Goal: Book appointment/travel/reservation

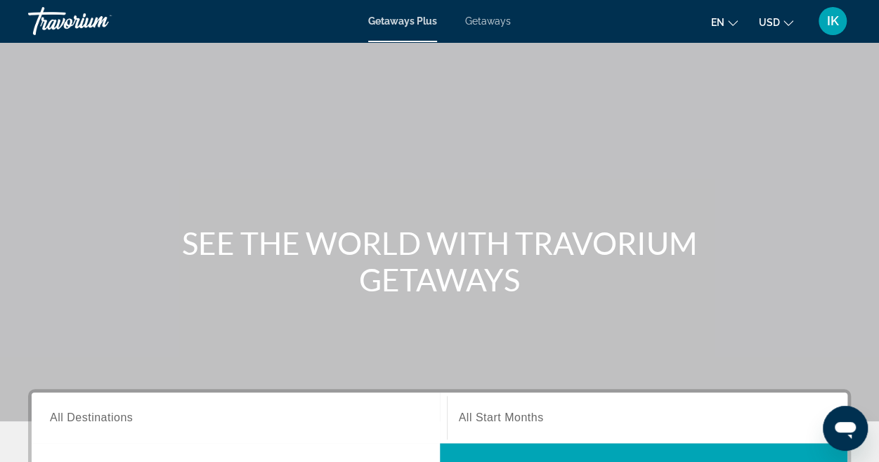
scroll to position [137, 0]
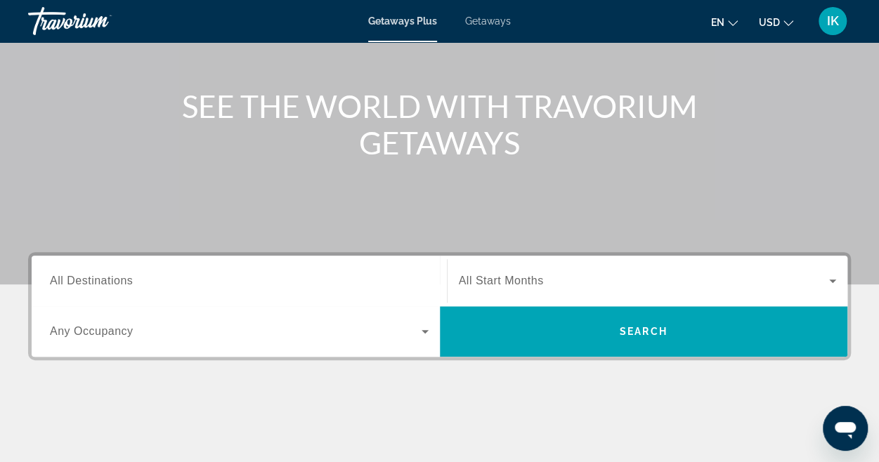
click at [494, 26] on span "Getaways" at bounding box center [488, 20] width 46 height 11
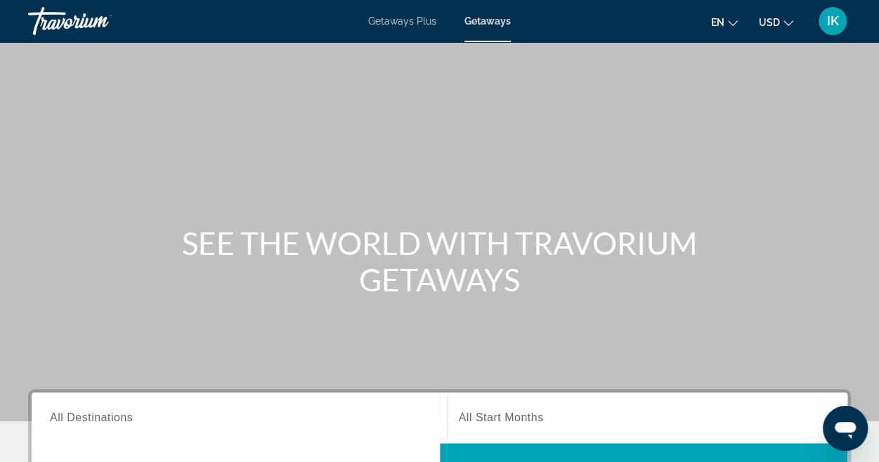
scroll to position [263, 0]
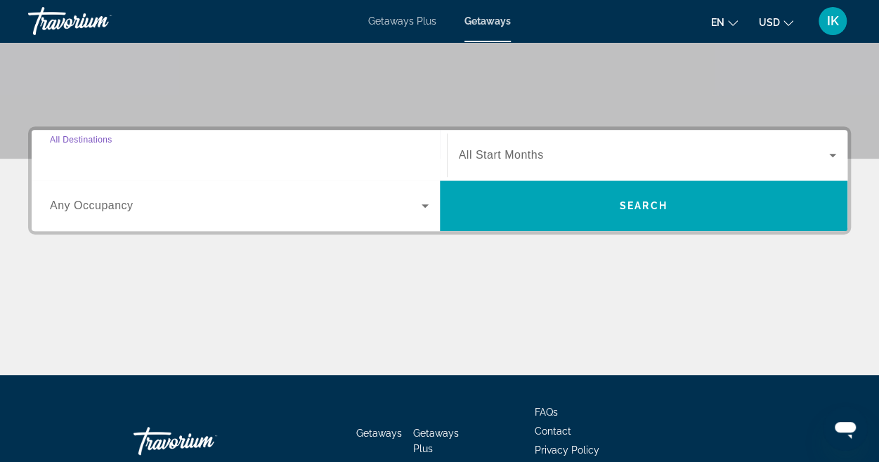
click at [167, 158] on input "Destination All Destinations" at bounding box center [239, 156] width 379 height 17
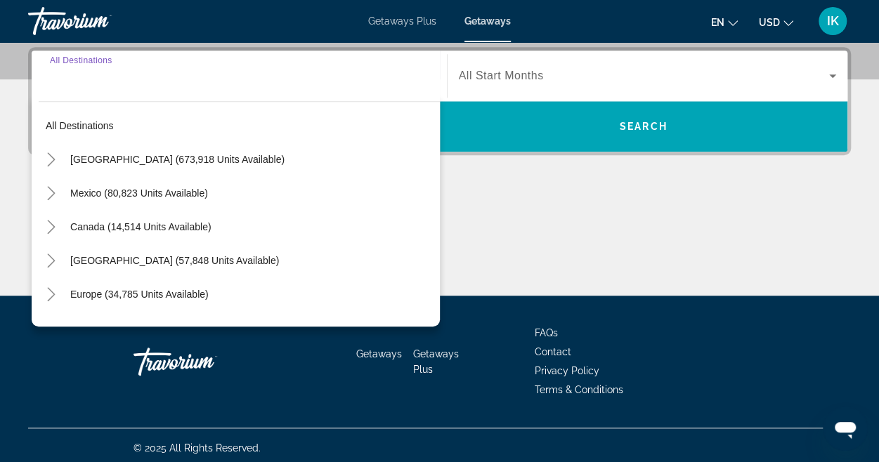
scroll to position [343, 0]
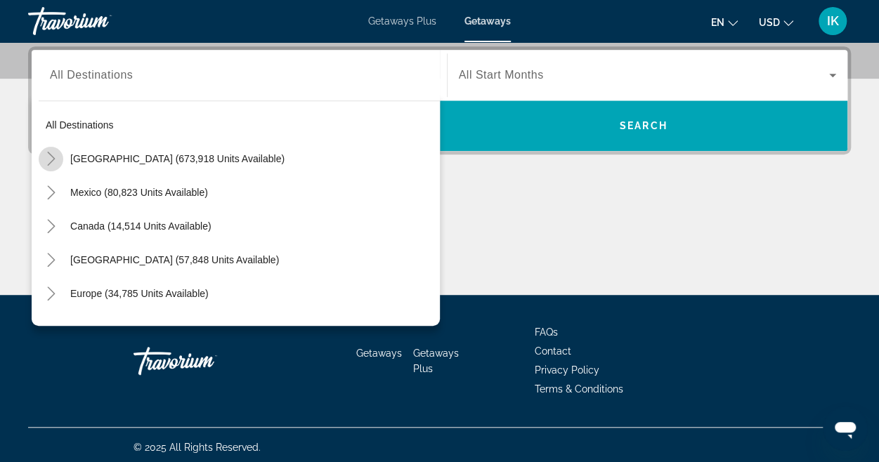
click at [52, 162] on icon "Toggle United States (673,918 units available)" at bounding box center [51, 159] width 14 height 14
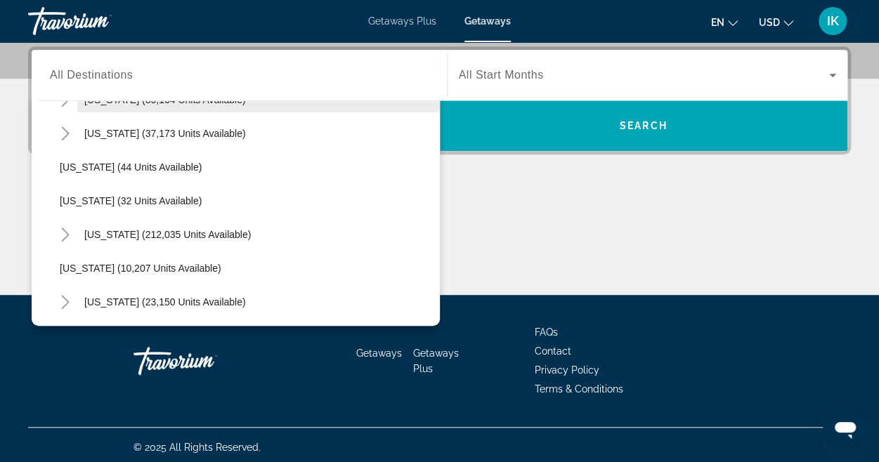
scroll to position [228, 0]
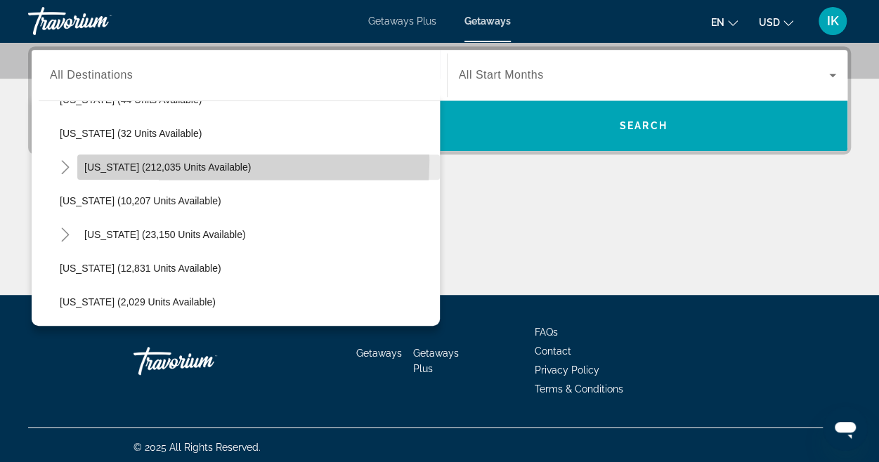
click at [115, 160] on span "Search widget" at bounding box center [258, 167] width 363 height 34
type input "**********"
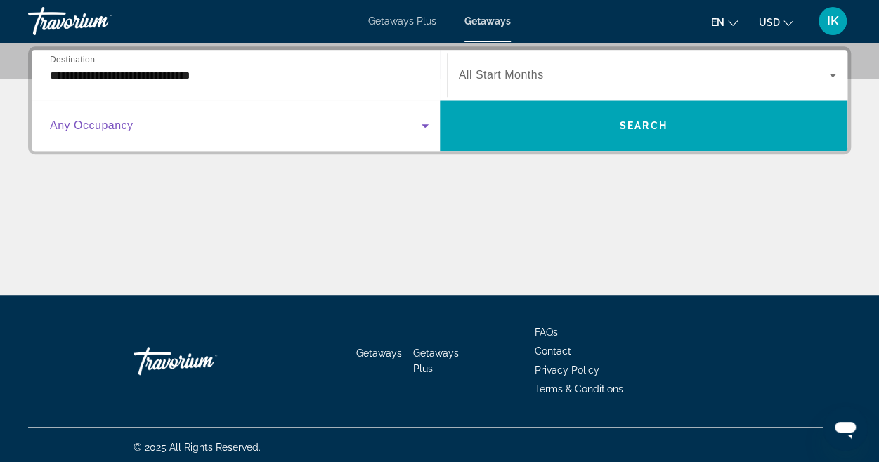
click at [426, 120] on icon "Search widget" at bounding box center [425, 125] width 17 height 17
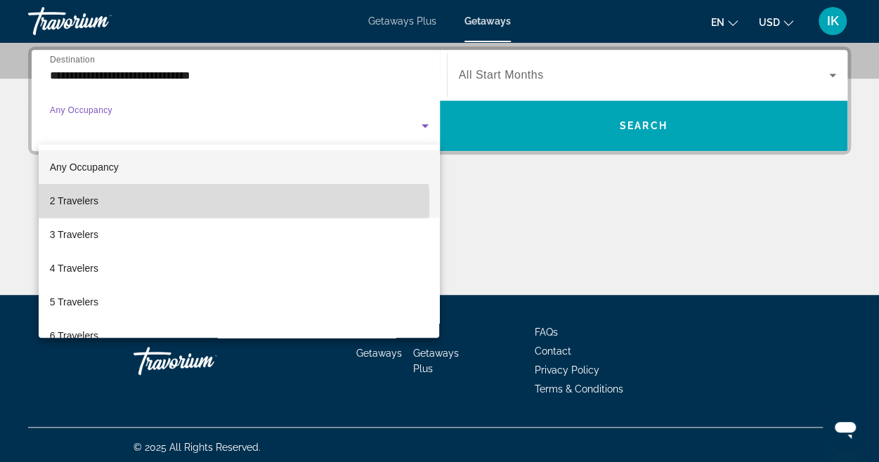
click at [171, 204] on mat-option "2 Travelers" at bounding box center [239, 201] width 401 height 34
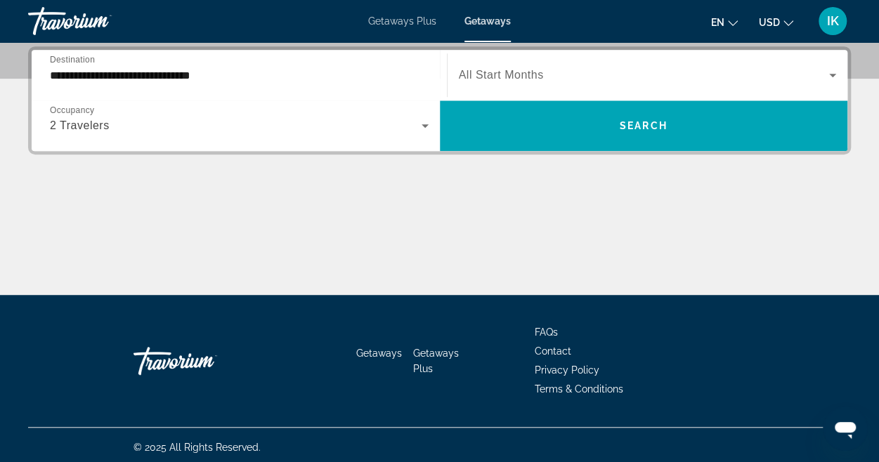
click at [552, 65] on div "Search widget" at bounding box center [648, 75] width 378 height 39
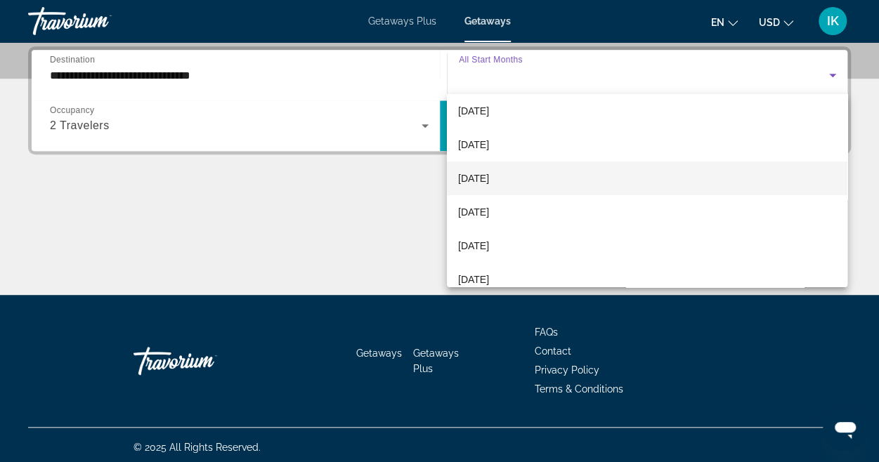
scroll to position [79, 0]
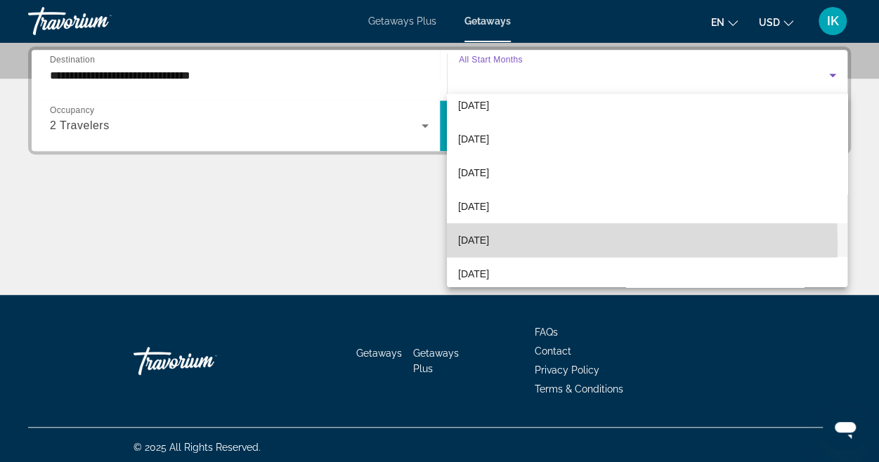
click at [489, 244] on span "[DATE]" at bounding box center [473, 240] width 31 height 17
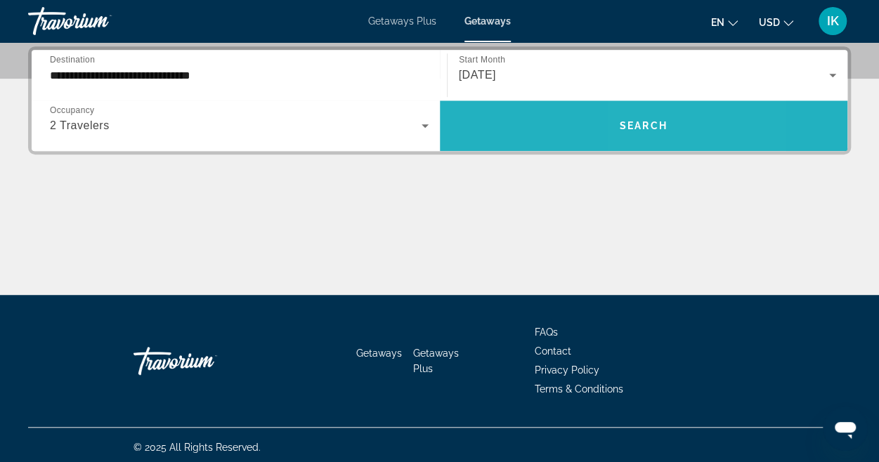
click at [639, 115] on span "Search widget" at bounding box center [644, 126] width 408 height 34
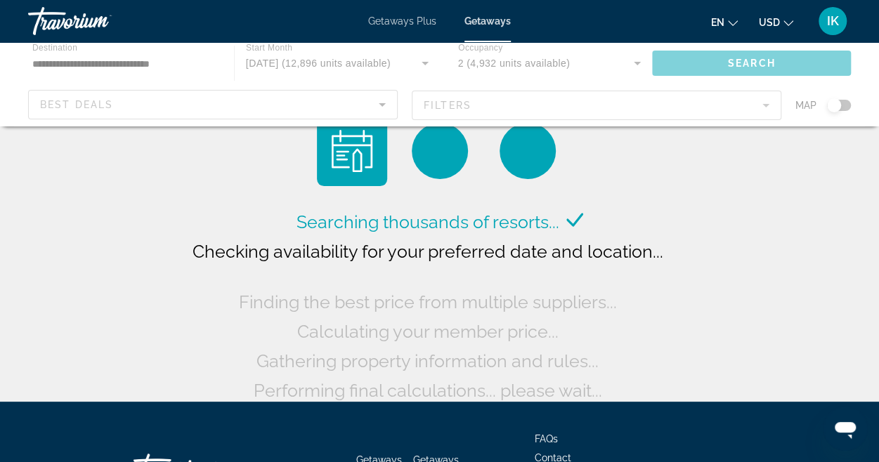
click at [639, 115] on div "Main content" at bounding box center [439, 84] width 879 height 84
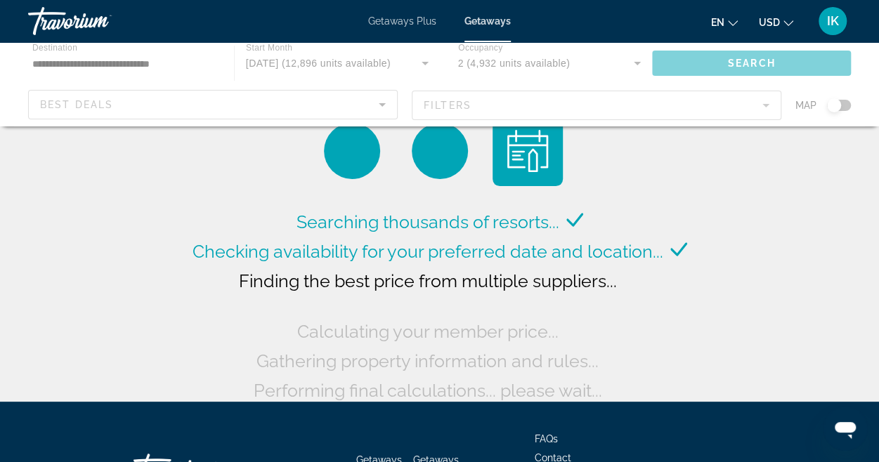
click at [770, 109] on div "Main content" at bounding box center [439, 84] width 879 height 84
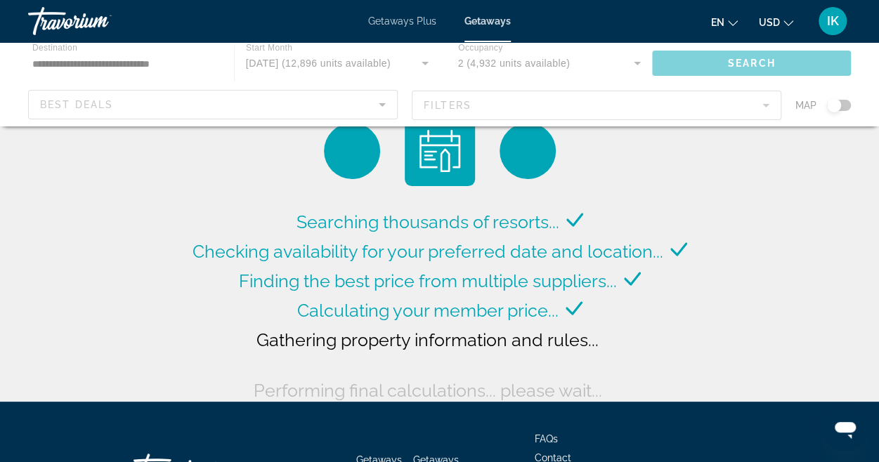
click at [762, 105] on div "Main content" at bounding box center [439, 84] width 879 height 84
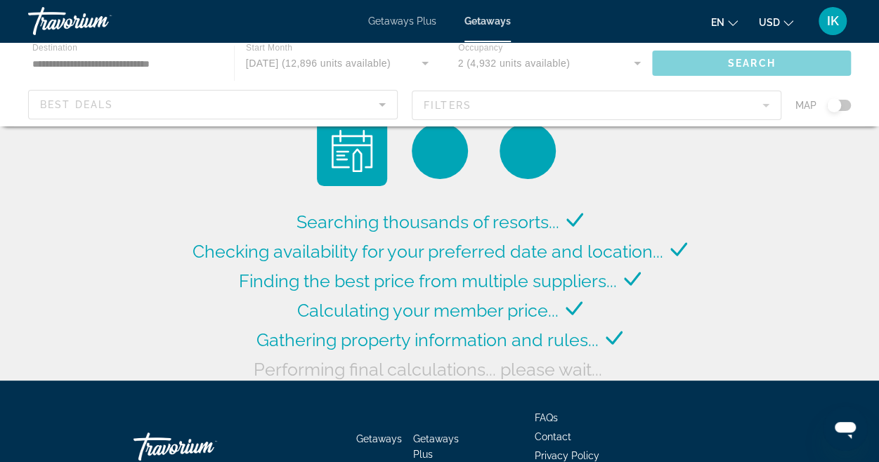
click at [762, 105] on div "Main content" at bounding box center [439, 84] width 879 height 84
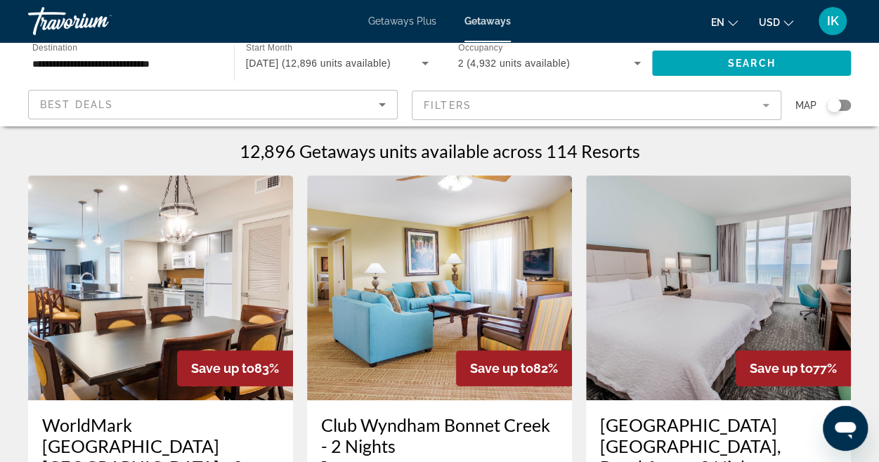
click at [762, 105] on mat-form-field "Filters" at bounding box center [597, 106] width 370 height 30
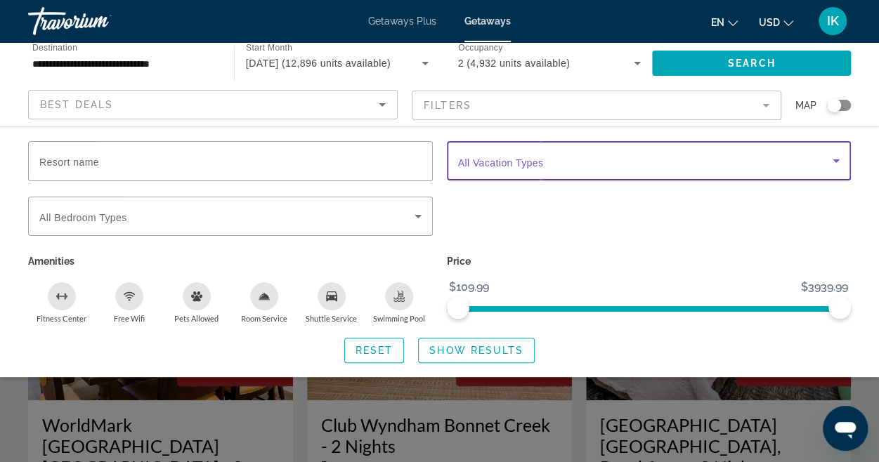
click at [839, 161] on icon "Search widget" at bounding box center [836, 160] width 17 height 17
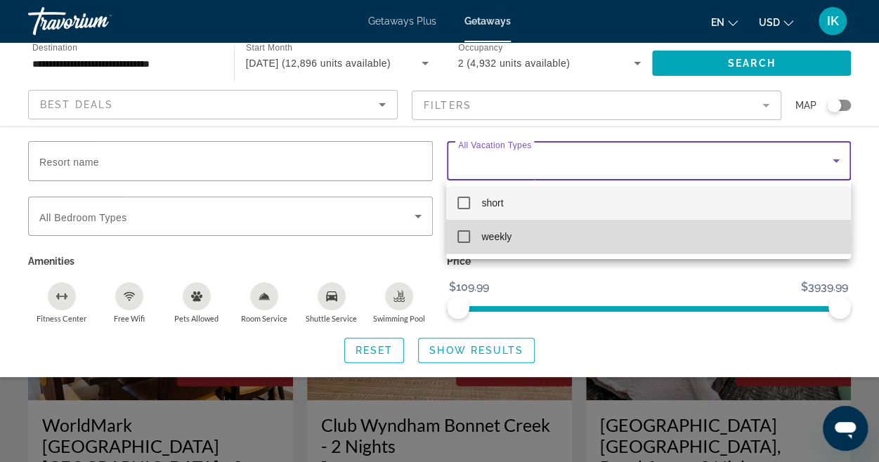
click at [465, 240] on mat-pseudo-checkbox at bounding box center [463, 236] width 13 height 13
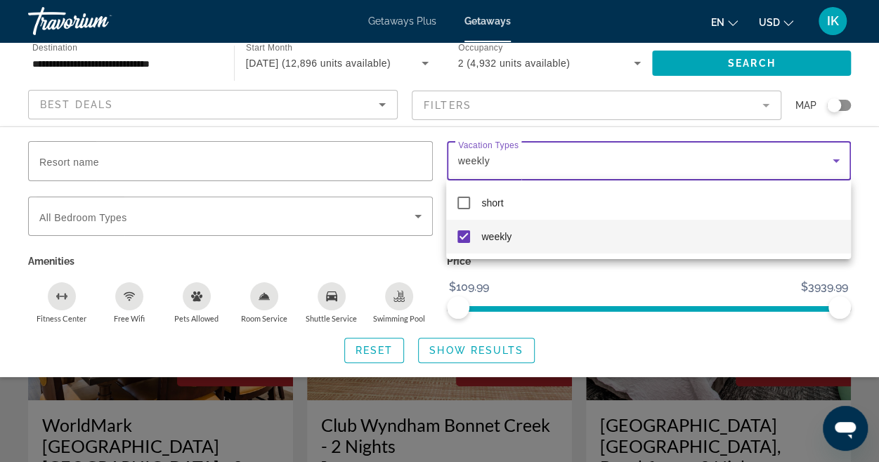
click at [454, 346] on div at bounding box center [439, 231] width 879 height 462
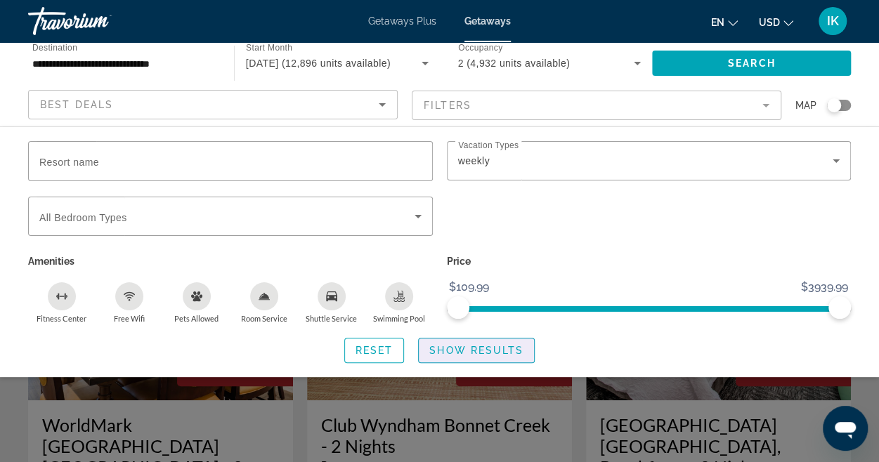
click at [454, 346] on span "Show Results" at bounding box center [476, 350] width 94 height 11
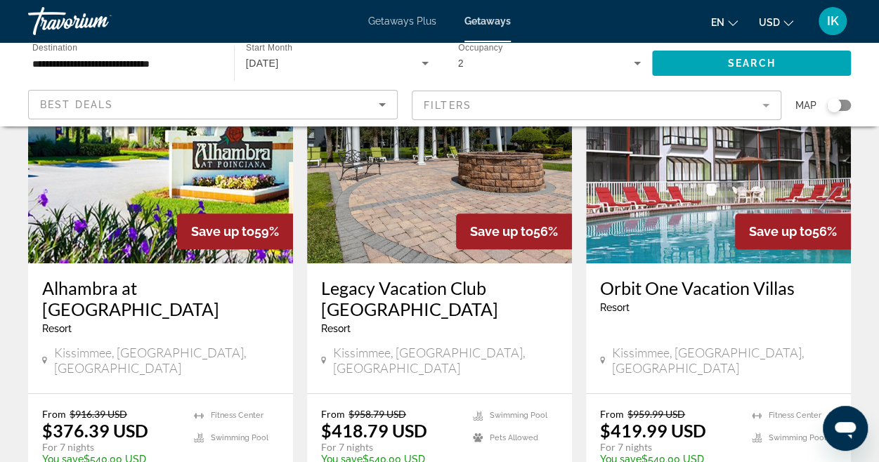
scroll to position [136, 0]
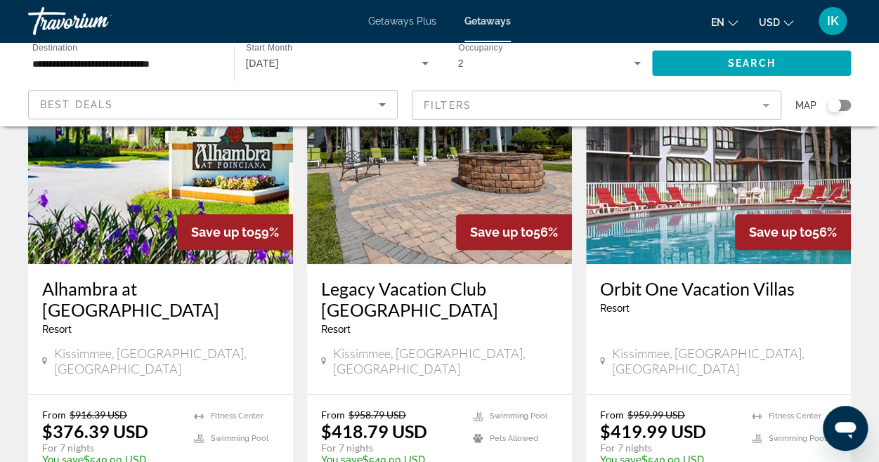
click at [381, 227] on img "Main content" at bounding box center [439, 151] width 265 height 225
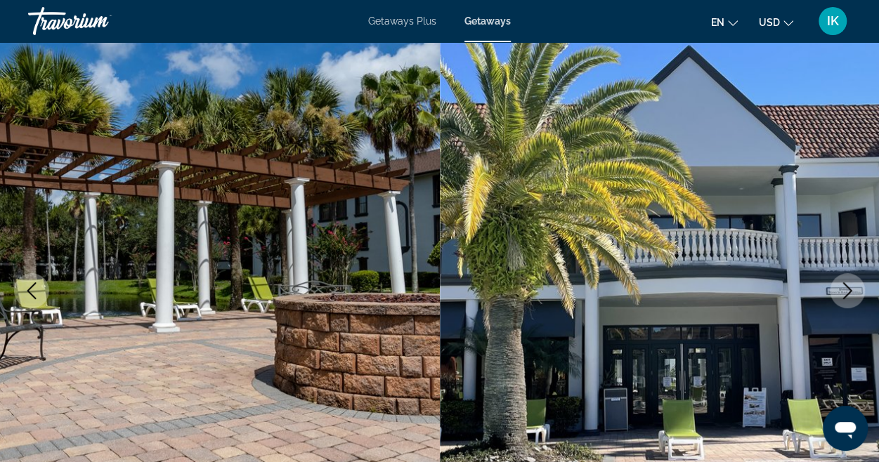
scroll to position [86, 0]
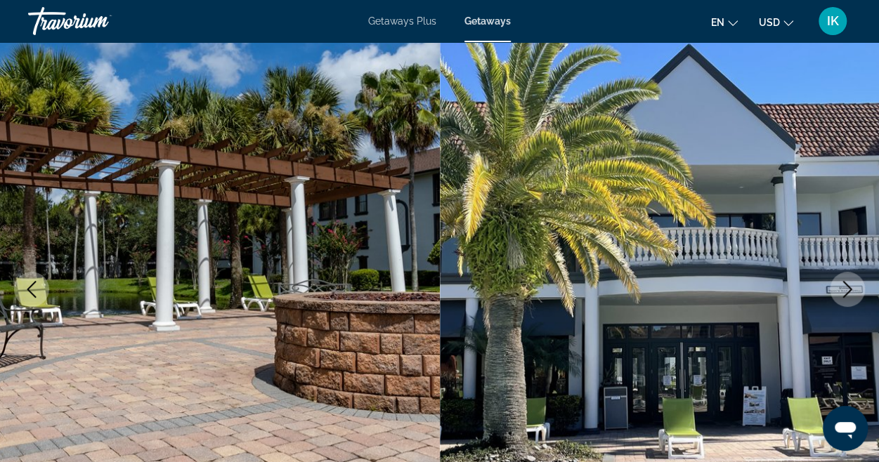
click at [838, 273] on button "Next image" at bounding box center [847, 289] width 35 height 35
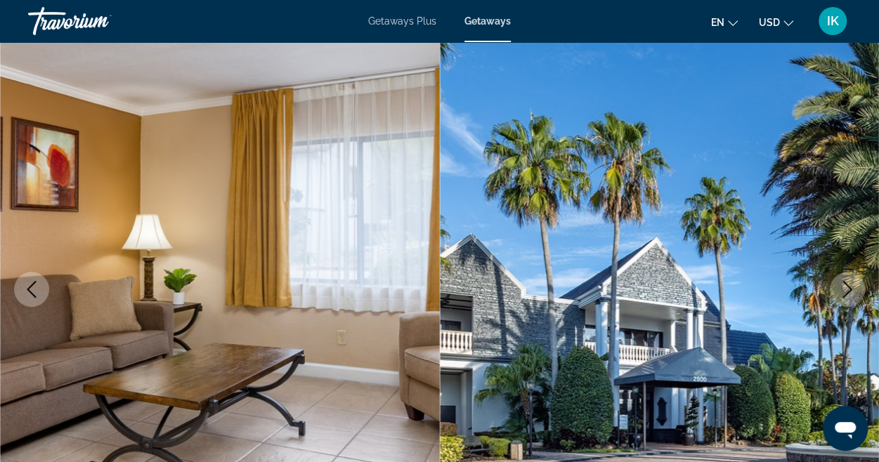
click at [838, 273] on button "Next image" at bounding box center [847, 289] width 35 height 35
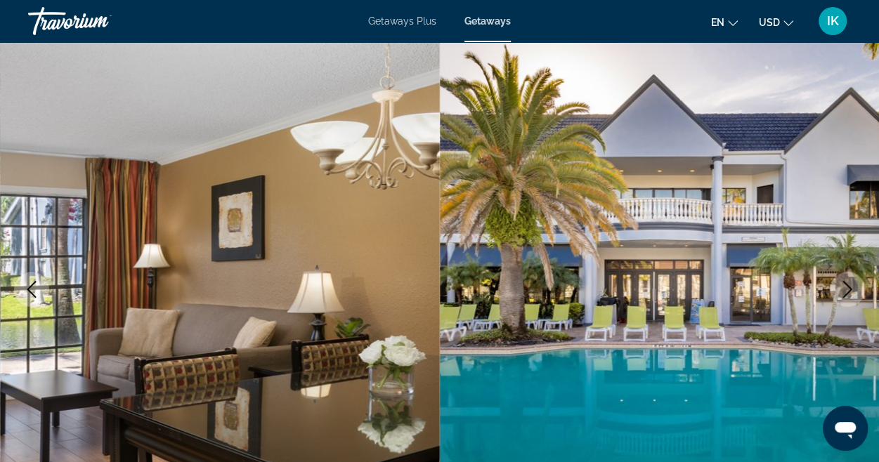
click at [838, 273] on button "Next image" at bounding box center [847, 289] width 35 height 35
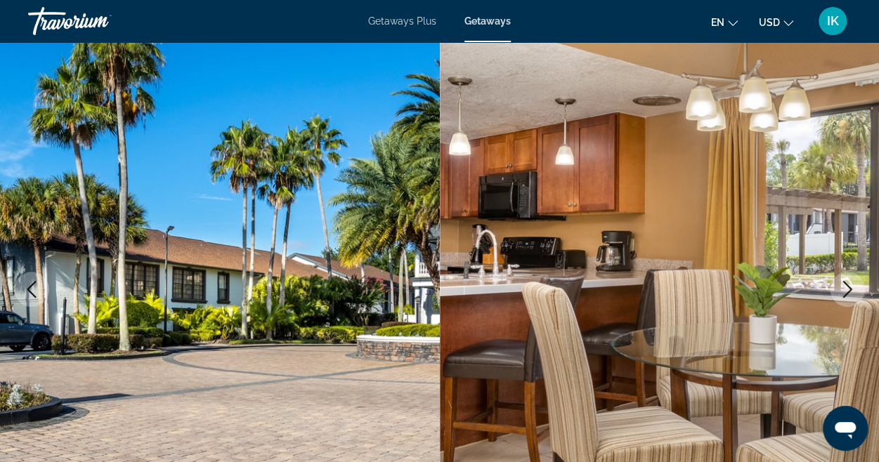
click at [838, 273] on button "Next image" at bounding box center [847, 289] width 35 height 35
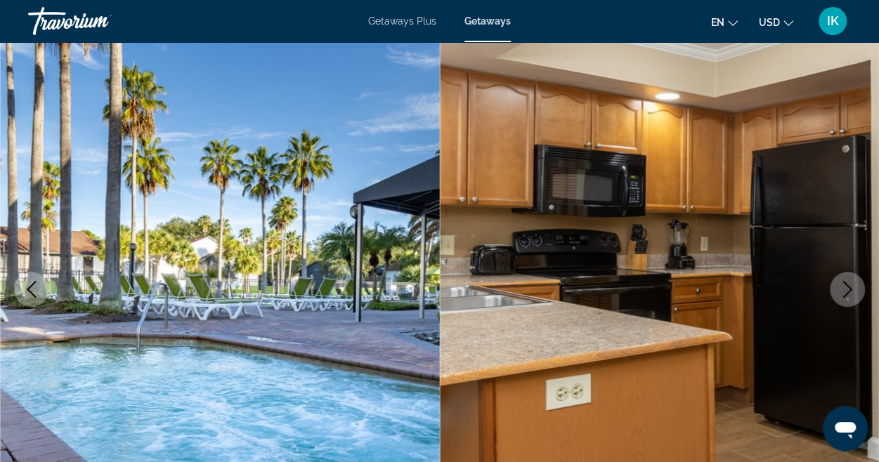
click at [838, 273] on button "Next image" at bounding box center [847, 289] width 35 height 35
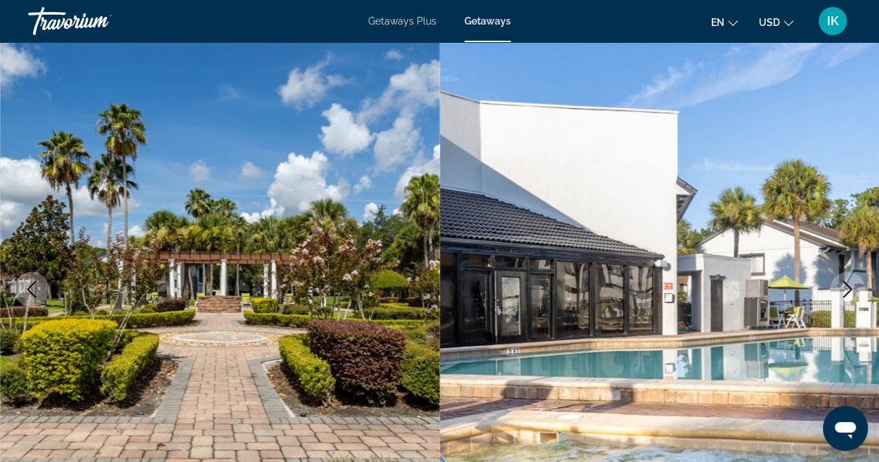
click at [838, 273] on button "Next image" at bounding box center [847, 289] width 35 height 35
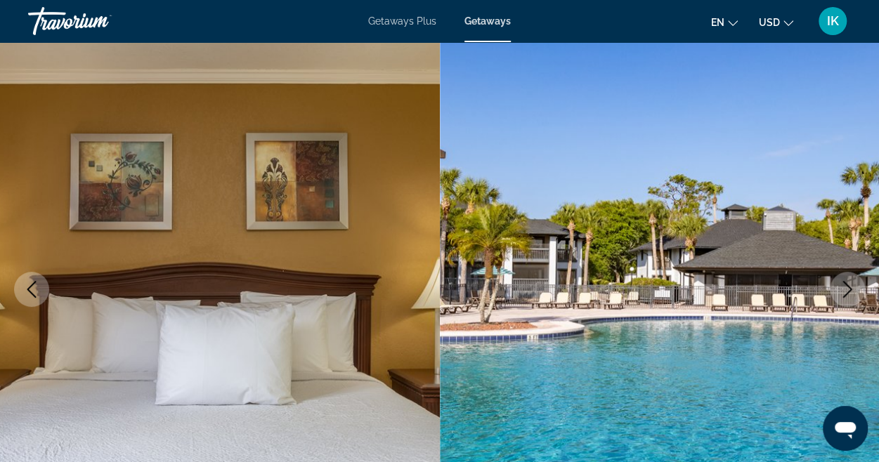
click at [838, 273] on button "Next image" at bounding box center [847, 289] width 35 height 35
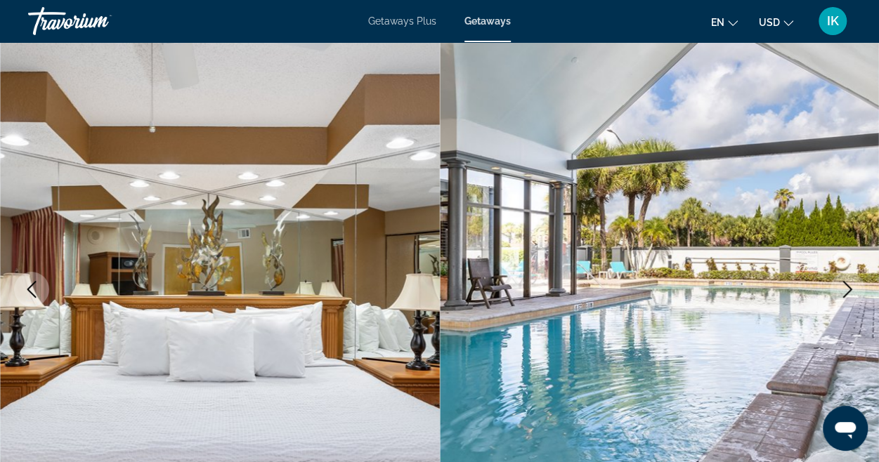
click at [838, 273] on button "Next image" at bounding box center [847, 289] width 35 height 35
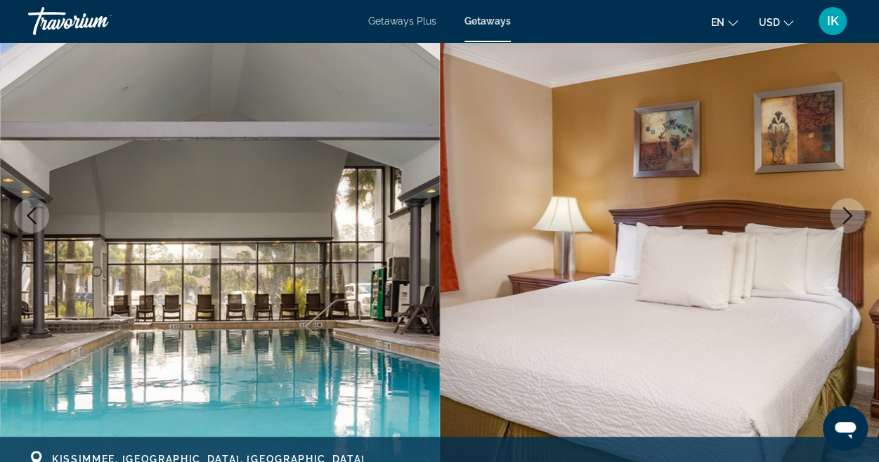
scroll to position [169, 0]
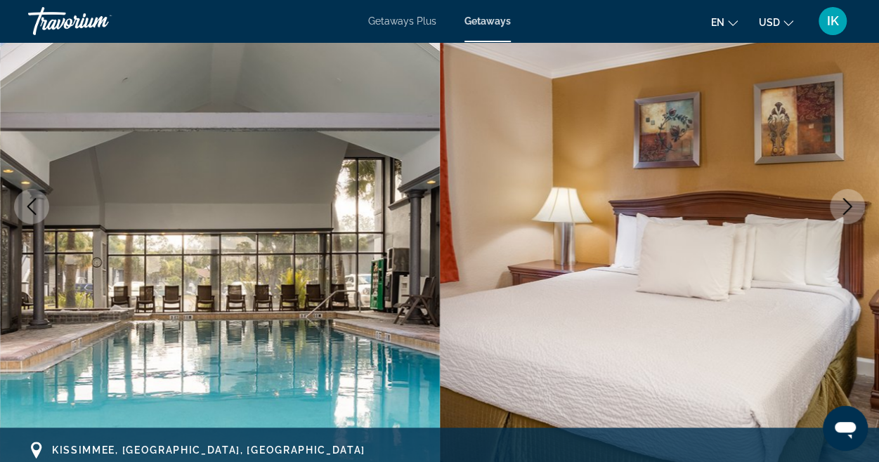
click at [845, 209] on icon "Next image" at bounding box center [847, 206] width 17 height 17
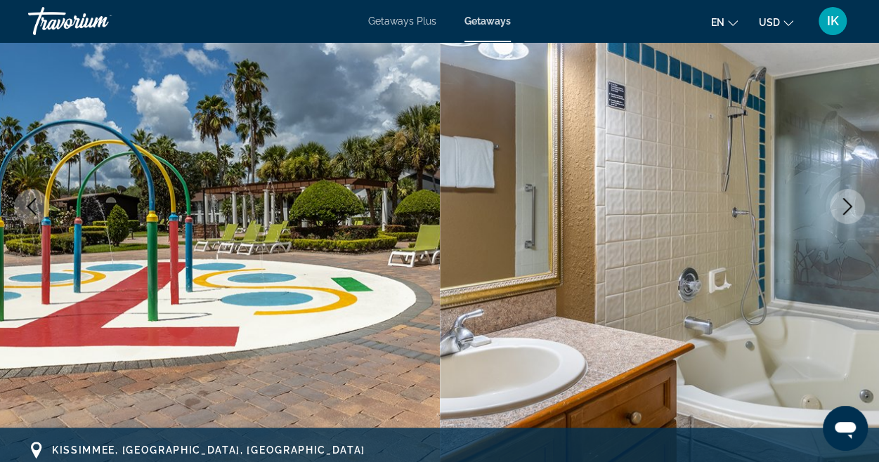
click at [845, 209] on icon "Next image" at bounding box center [847, 206] width 17 height 17
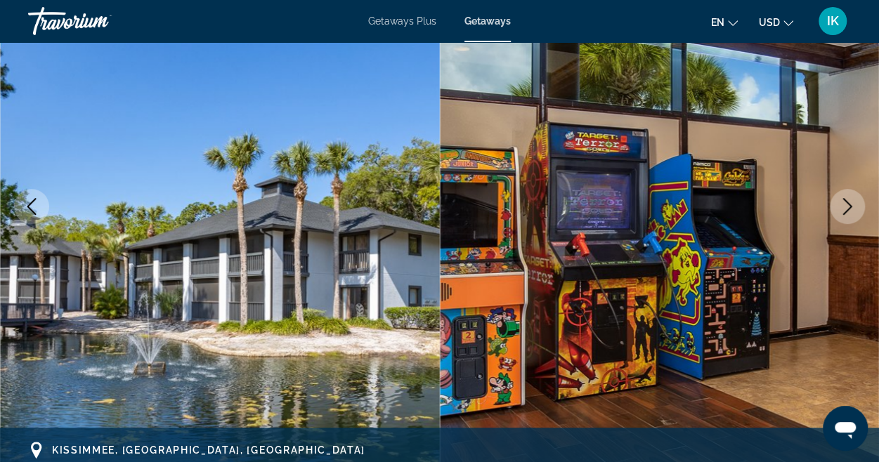
click at [845, 209] on icon "Next image" at bounding box center [847, 206] width 17 height 17
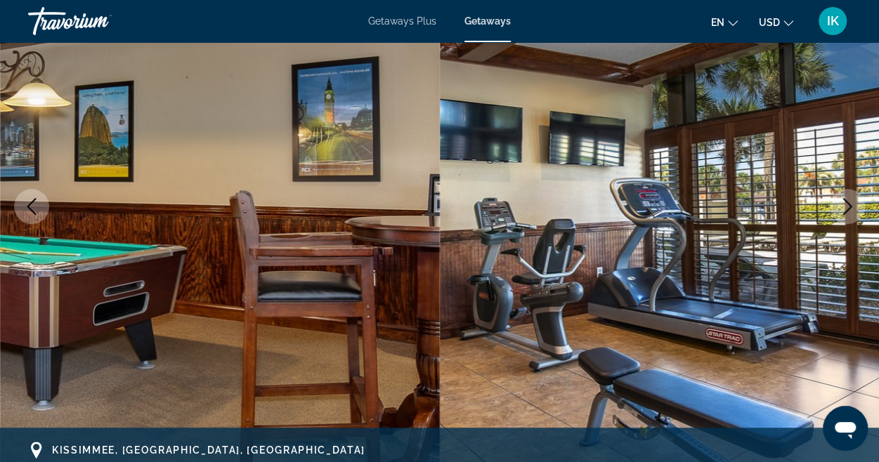
click at [845, 209] on icon "Next image" at bounding box center [847, 206] width 17 height 17
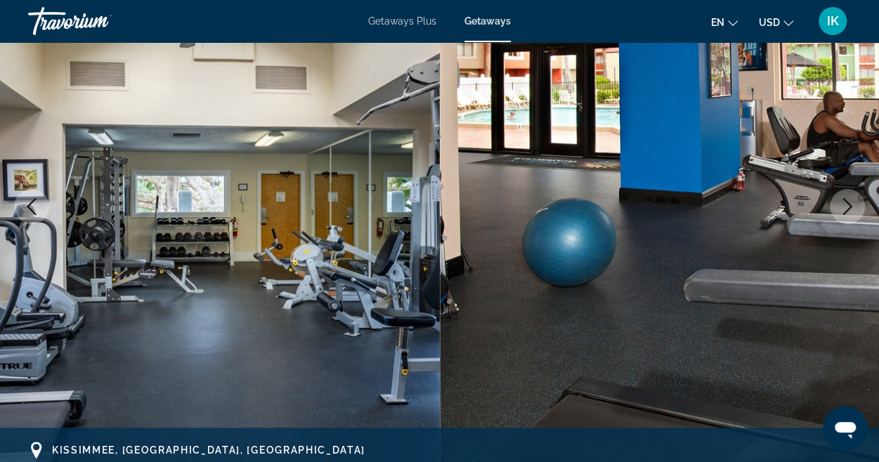
click at [845, 209] on icon "Next image" at bounding box center [847, 206] width 17 height 17
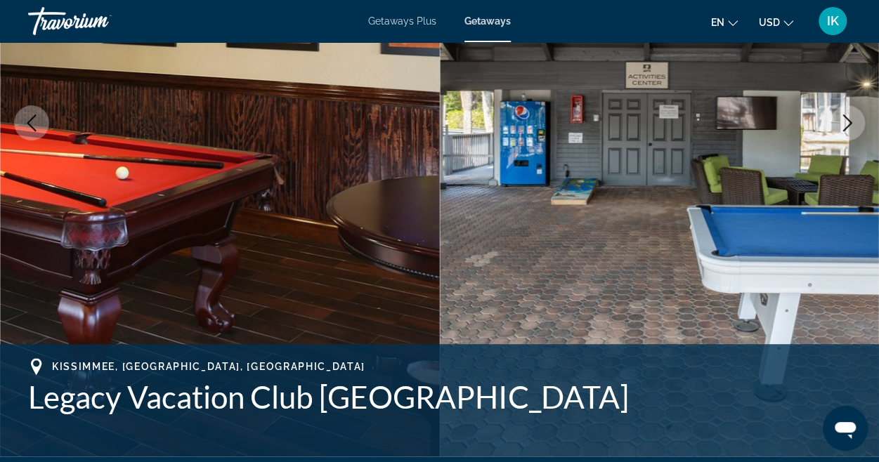
scroll to position [0, 0]
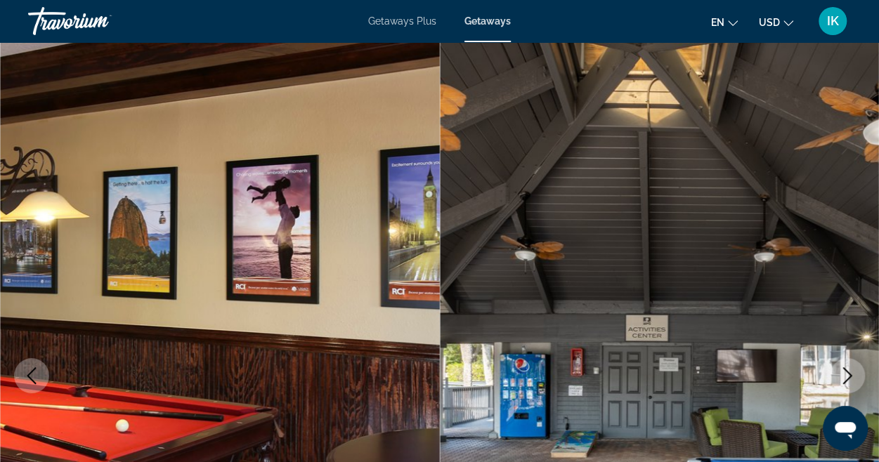
click at [411, 19] on span "Getaways Plus" at bounding box center [402, 20] width 68 height 11
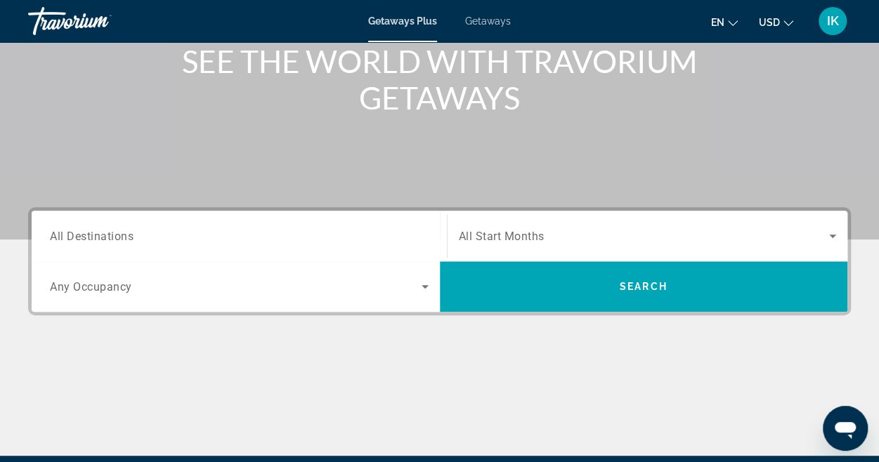
scroll to position [189, 0]
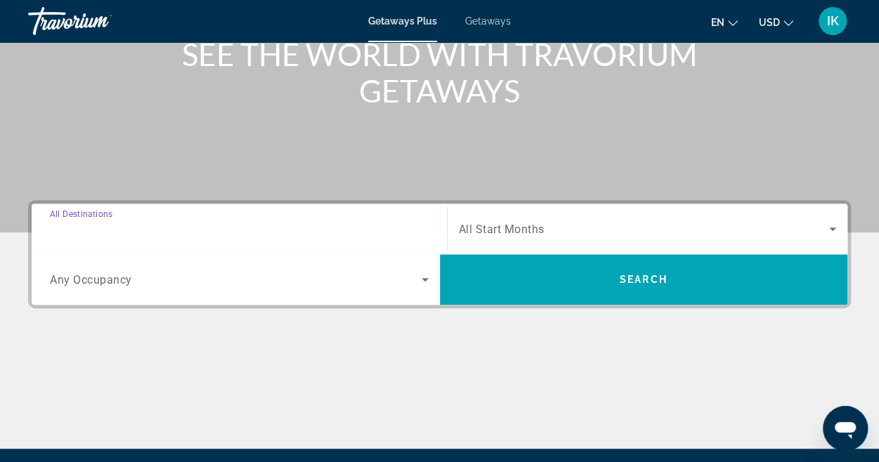
click at [205, 228] on input "Destination All Destinations" at bounding box center [239, 229] width 379 height 17
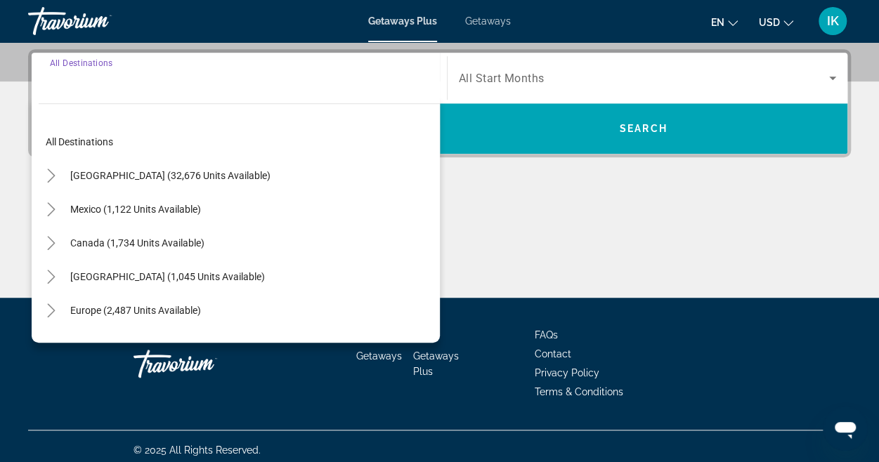
scroll to position [343, 0]
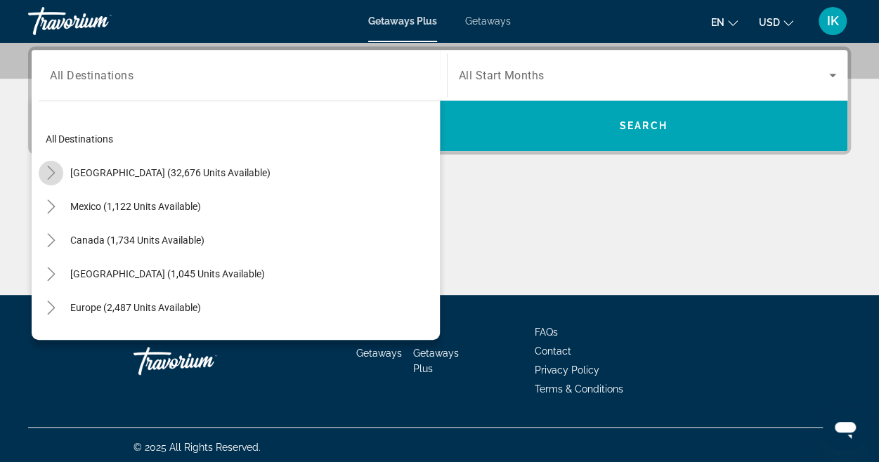
click at [51, 170] on icon "Toggle United States (32,676 units available)" at bounding box center [51, 173] width 14 height 14
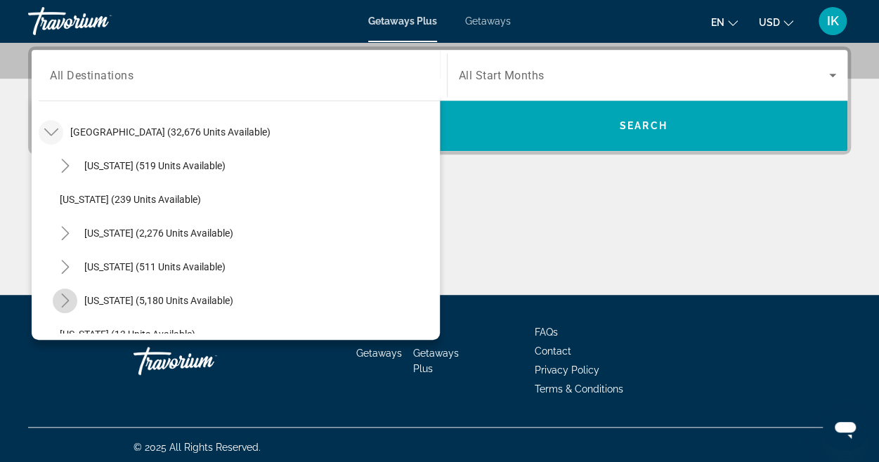
click at [73, 304] on mat-icon "Toggle Florida (5,180 units available)" at bounding box center [65, 301] width 25 height 25
click at [565, 72] on span "Search widget" at bounding box center [644, 75] width 371 height 17
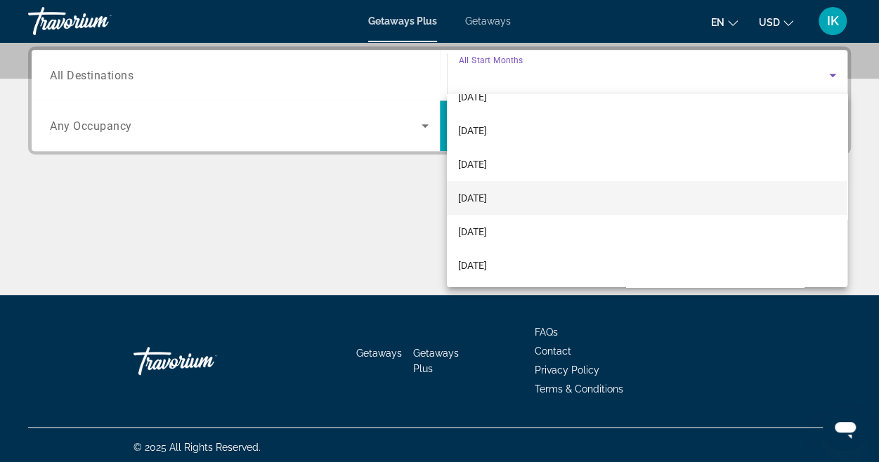
scroll to position [60, 0]
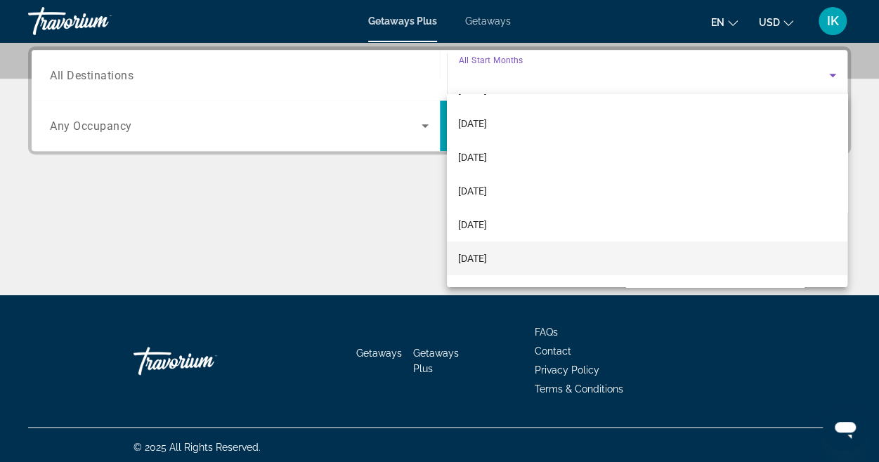
click at [487, 259] on span "[DATE]" at bounding box center [472, 258] width 29 height 17
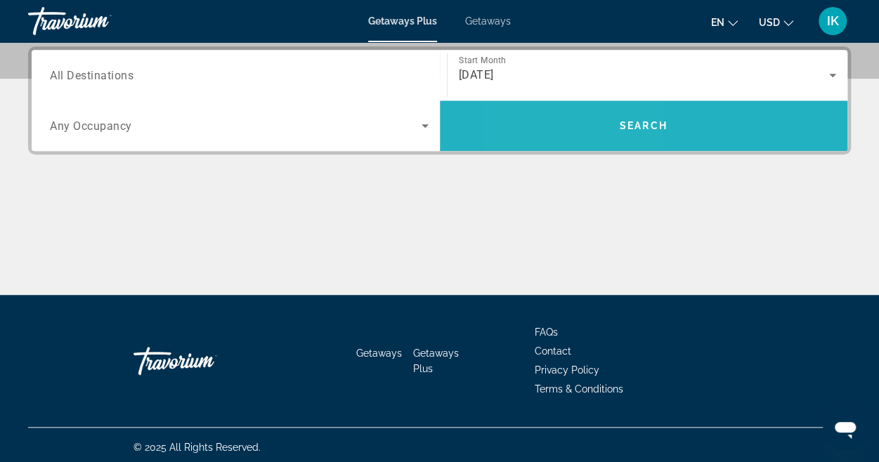
click at [578, 138] on span "Search widget" at bounding box center [644, 126] width 408 height 34
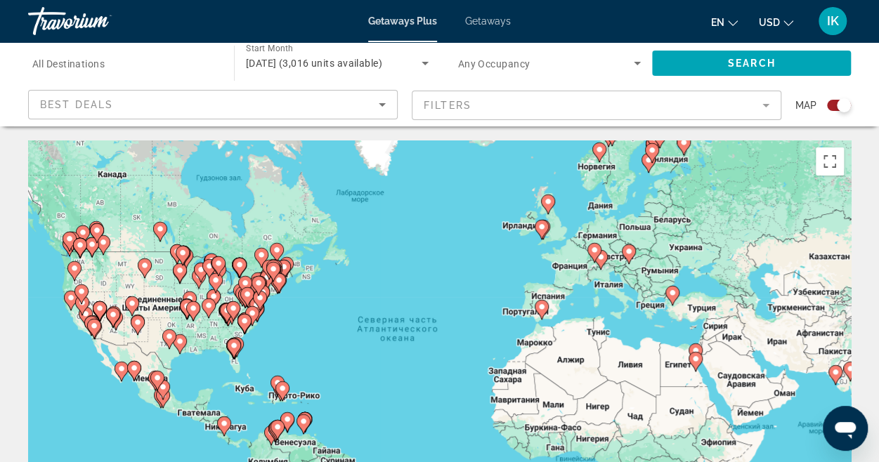
click at [766, 107] on mat-form-field "Filters" at bounding box center [597, 106] width 370 height 30
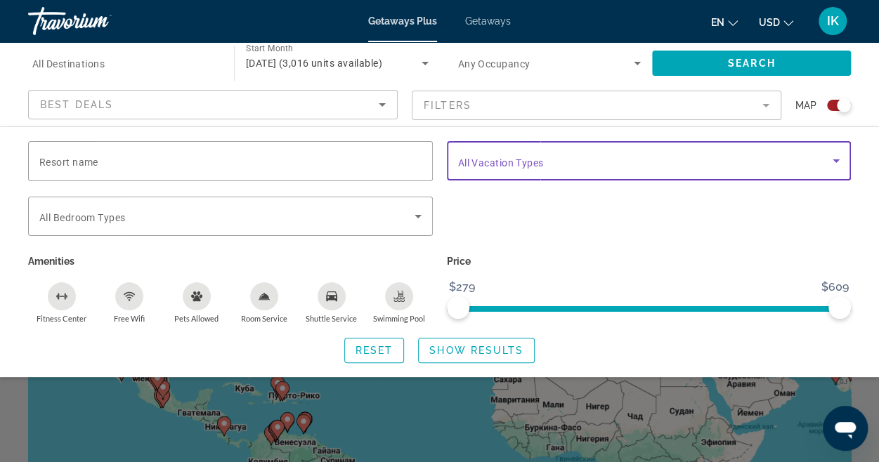
click at [833, 162] on icon "Search widget" at bounding box center [836, 160] width 17 height 17
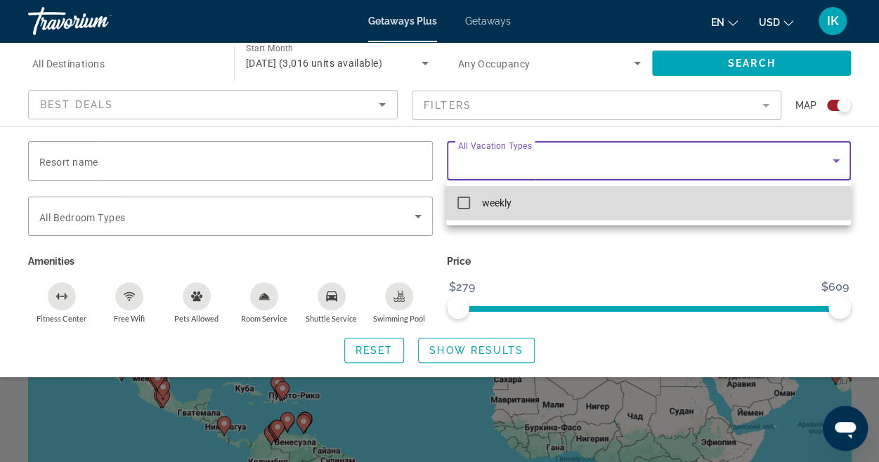
click at [467, 203] on mat-pseudo-checkbox at bounding box center [463, 203] width 13 height 13
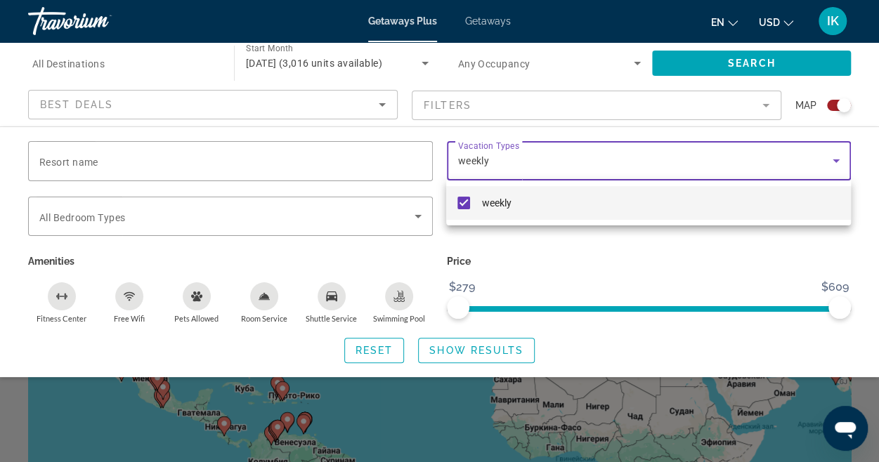
click at [460, 361] on div at bounding box center [439, 231] width 879 height 462
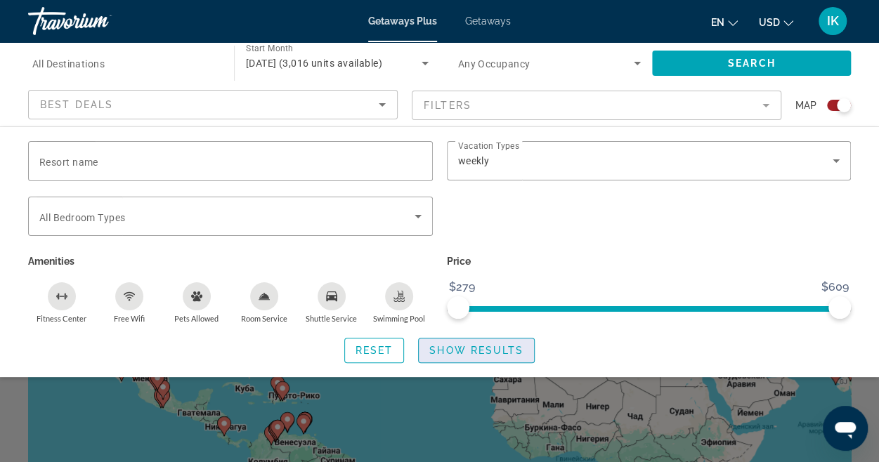
click at [466, 351] on span "Show Results" at bounding box center [476, 350] width 94 height 11
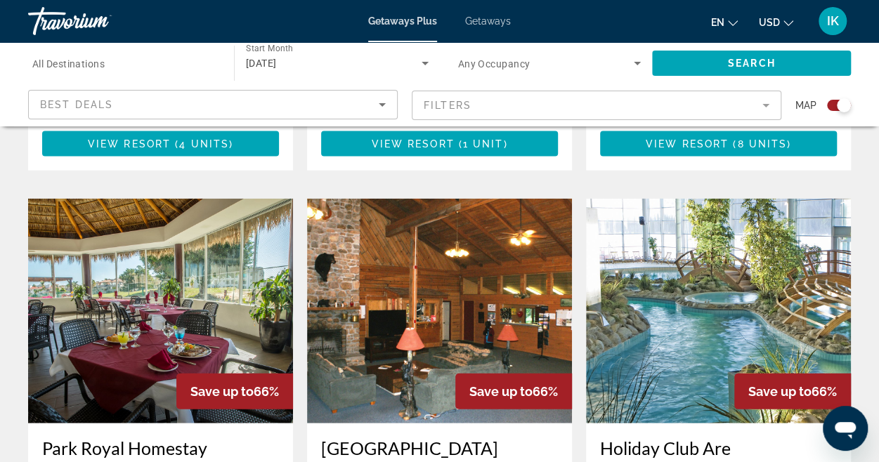
scroll to position [1452, 0]
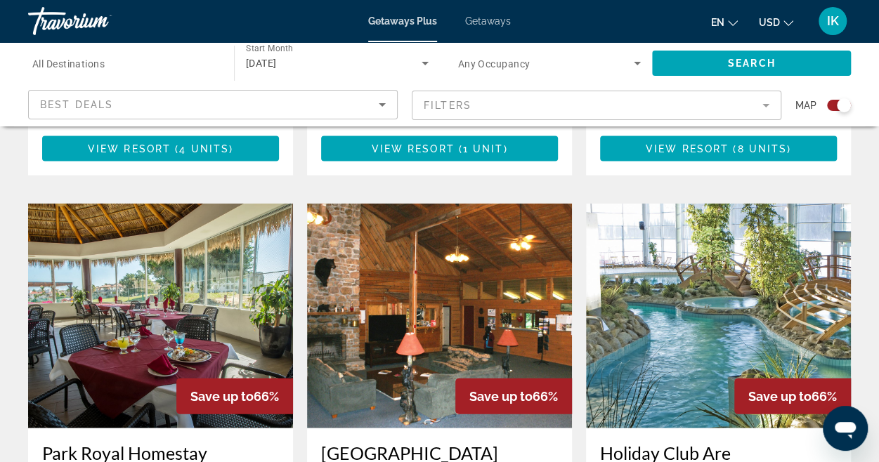
click at [688, 250] on img "Main content" at bounding box center [718, 316] width 265 height 225
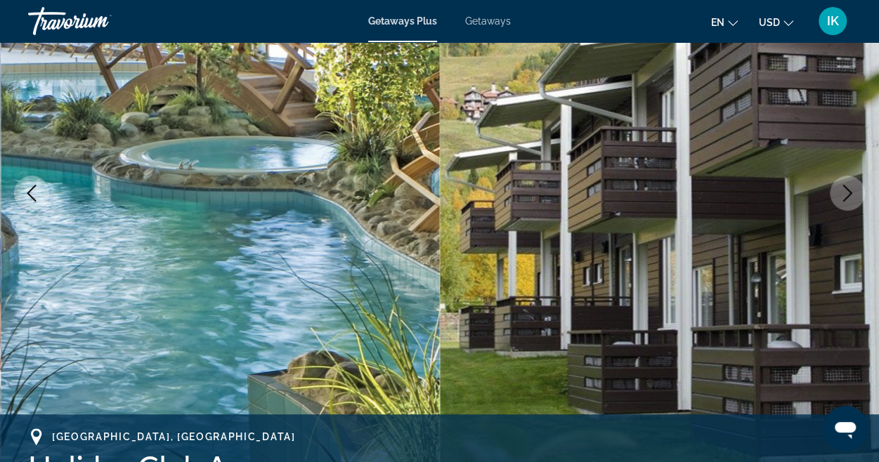
scroll to position [182, 0]
click at [840, 187] on icon "Next image" at bounding box center [847, 194] width 17 height 17
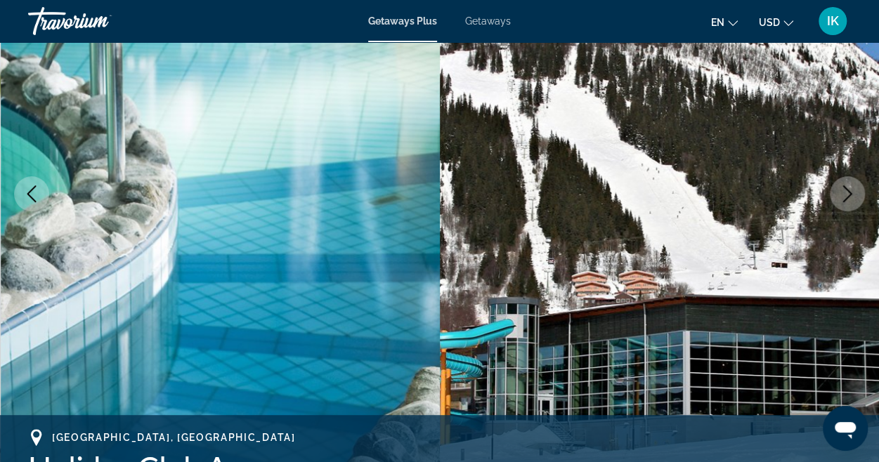
click at [840, 187] on icon "Next image" at bounding box center [847, 194] width 17 height 17
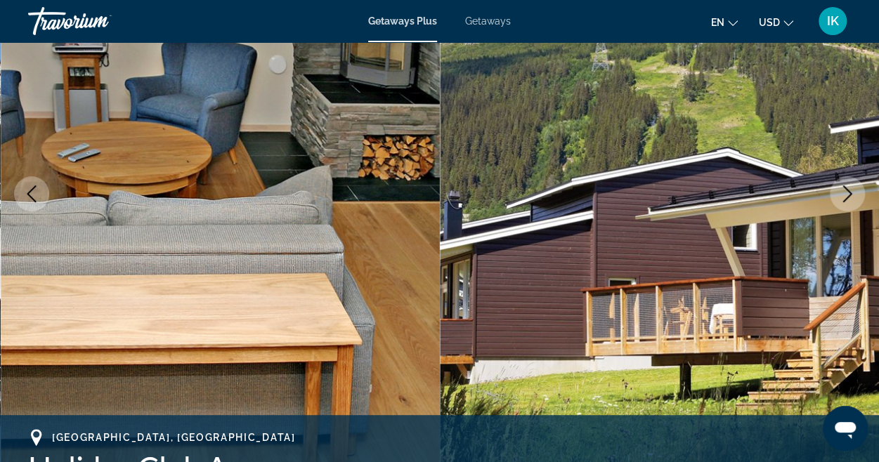
click at [840, 187] on icon "Next image" at bounding box center [847, 194] width 17 height 17
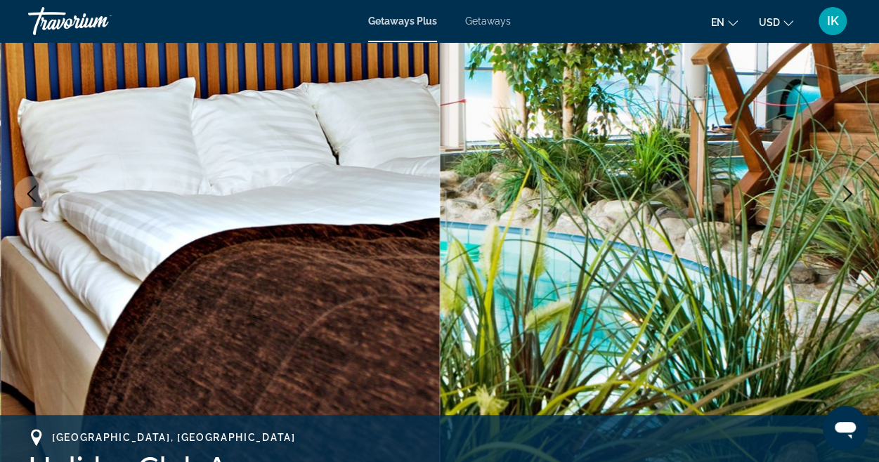
click at [840, 187] on icon "Next image" at bounding box center [847, 194] width 17 height 17
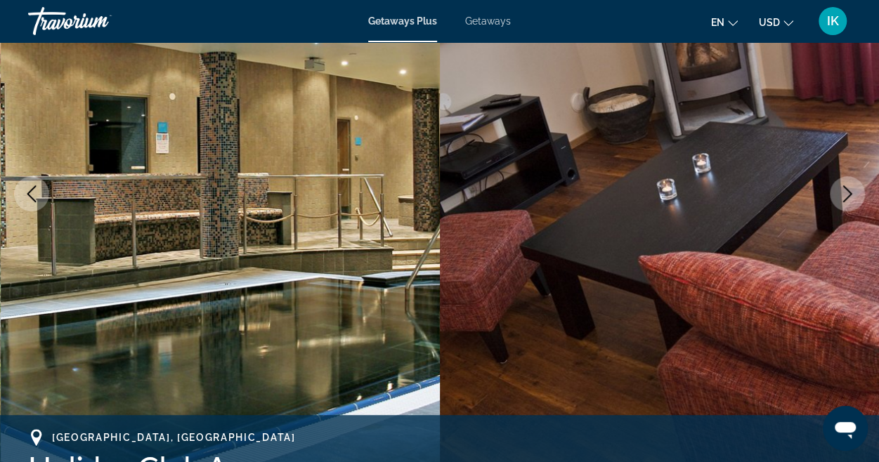
click at [840, 187] on icon "Next image" at bounding box center [847, 194] width 17 height 17
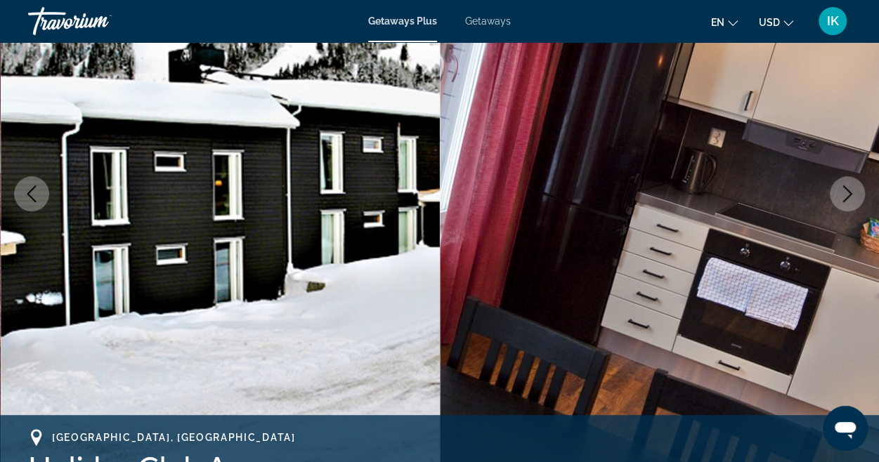
click at [840, 187] on icon "Next image" at bounding box center [847, 194] width 17 height 17
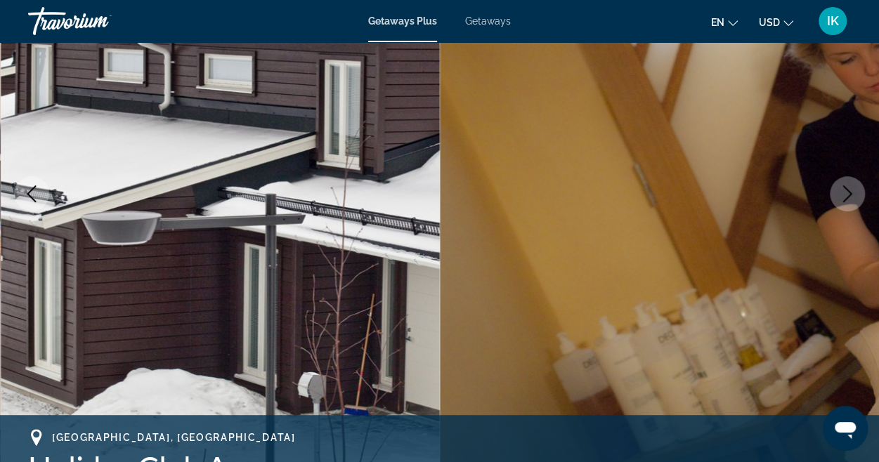
click at [844, 190] on icon "Next image" at bounding box center [847, 194] width 17 height 17
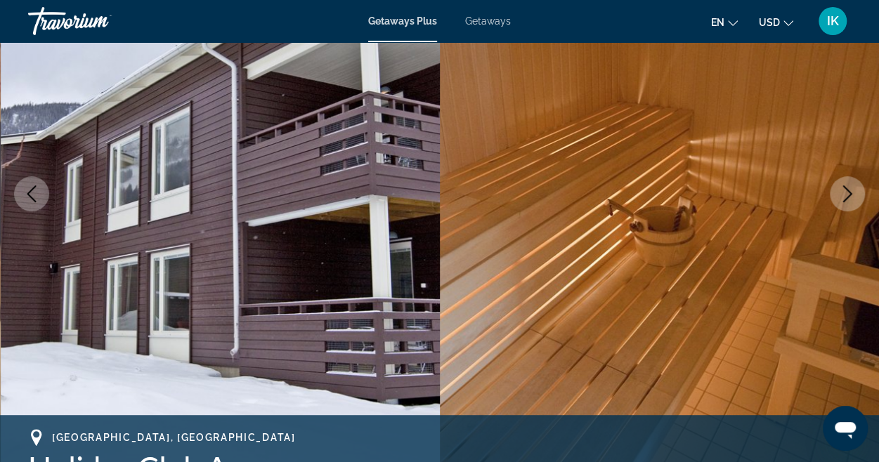
click at [844, 190] on icon "Next image" at bounding box center [847, 194] width 17 height 17
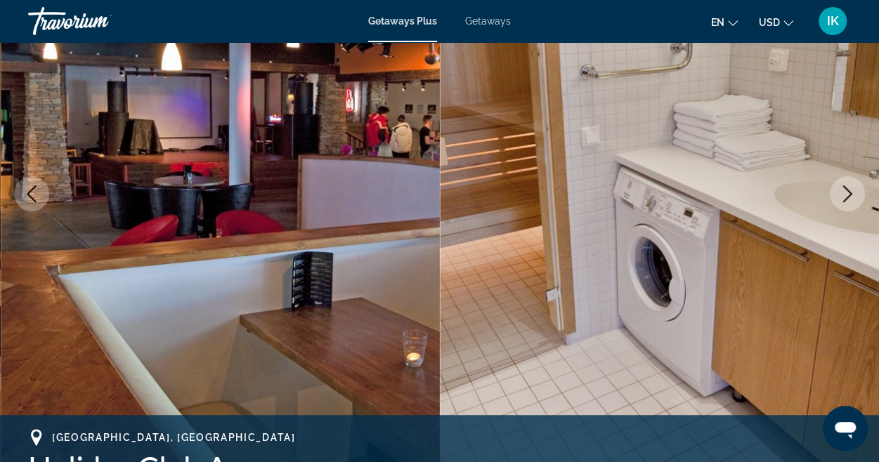
click at [844, 190] on icon "Next image" at bounding box center [847, 194] width 17 height 17
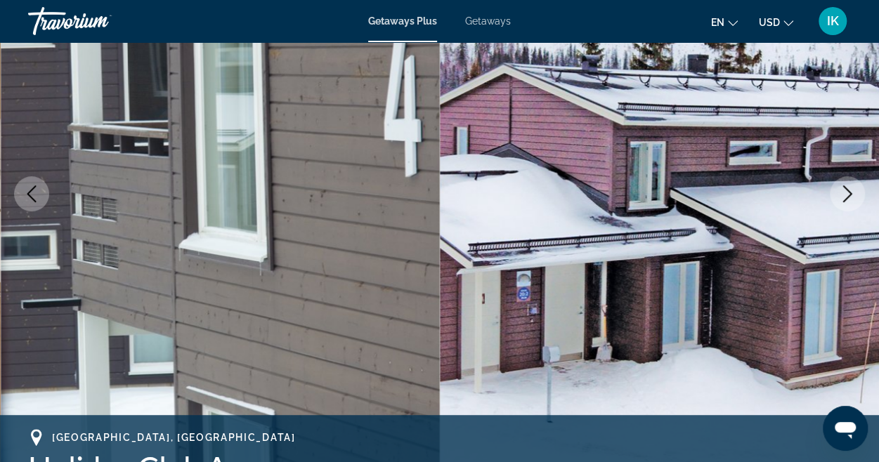
click at [844, 190] on icon "Next image" at bounding box center [847, 194] width 17 height 17
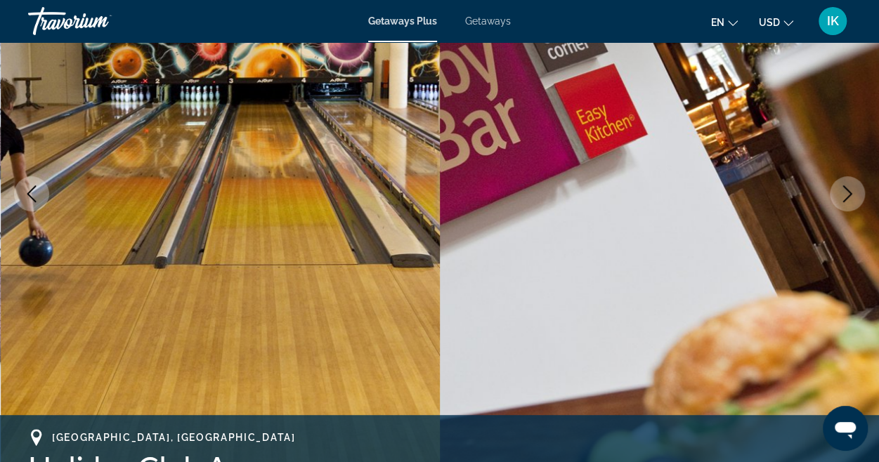
click at [844, 190] on icon "Next image" at bounding box center [847, 194] width 17 height 17
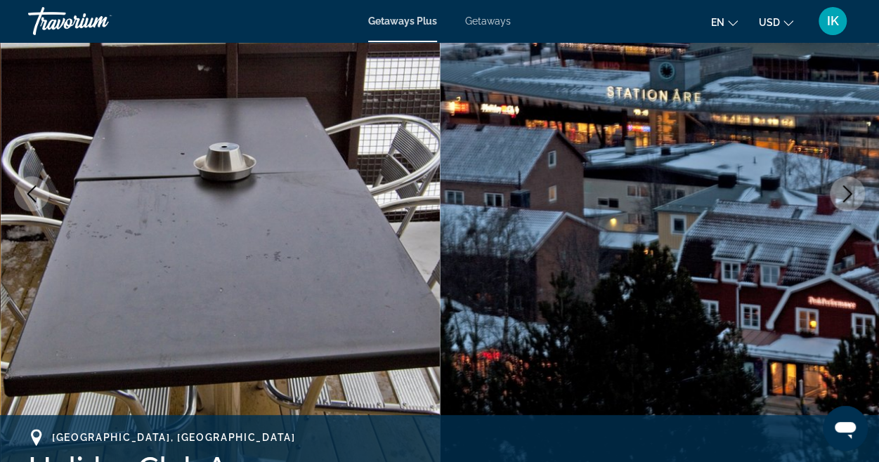
click at [849, 196] on icon "Next image" at bounding box center [847, 194] width 9 height 17
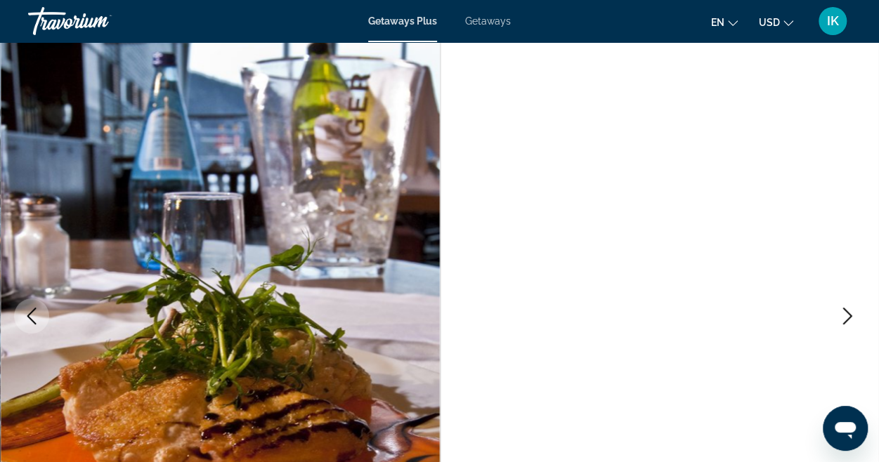
scroll to position [0, 0]
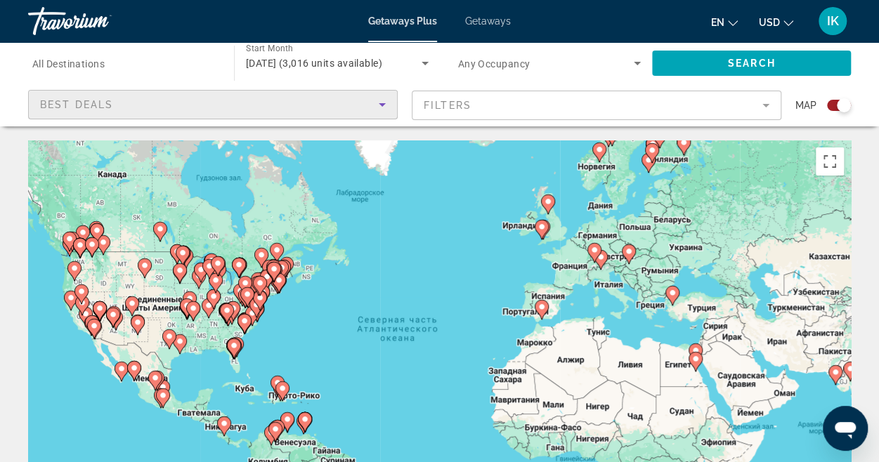
click at [384, 106] on icon "Sort by" at bounding box center [382, 104] width 17 height 17
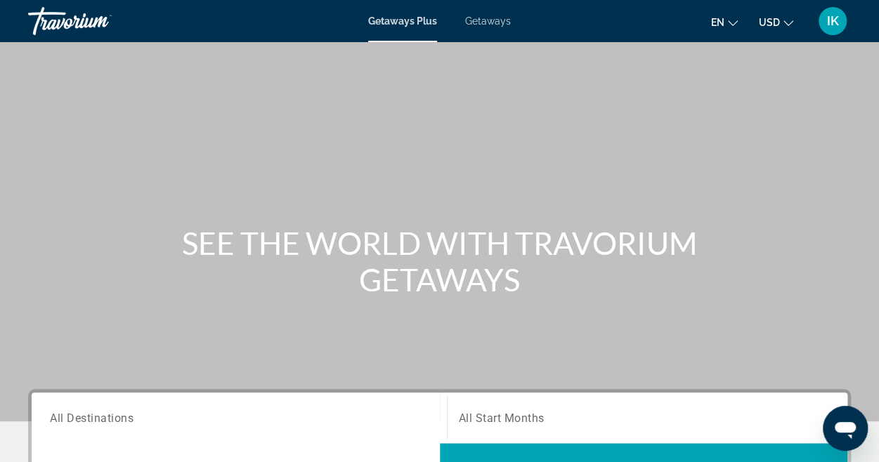
click at [492, 16] on span "Getaways" at bounding box center [488, 20] width 46 height 11
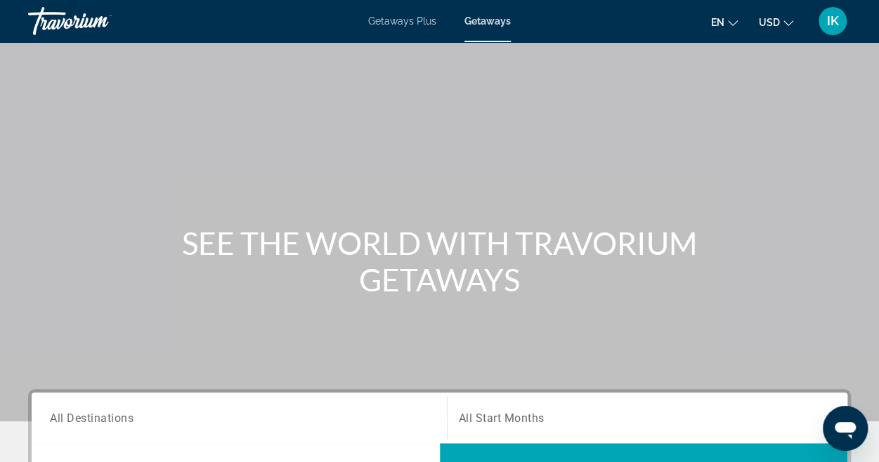
scroll to position [150, 0]
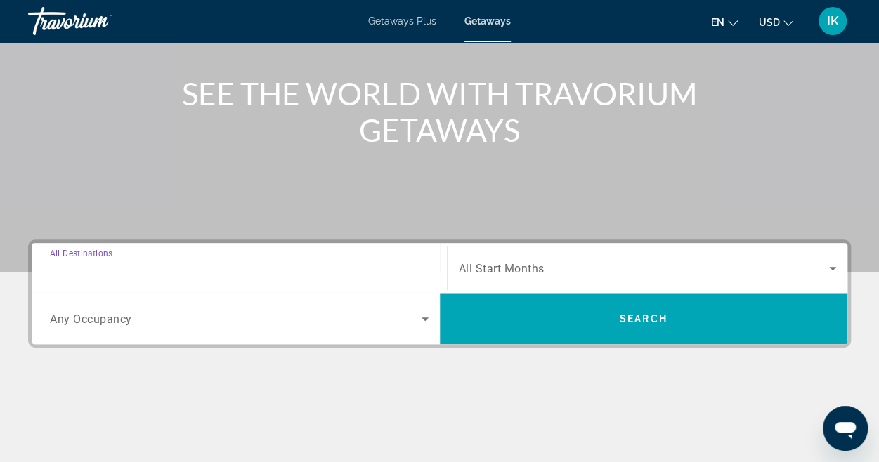
click at [160, 264] on input "Destination All Destinations" at bounding box center [239, 269] width 379 height 17
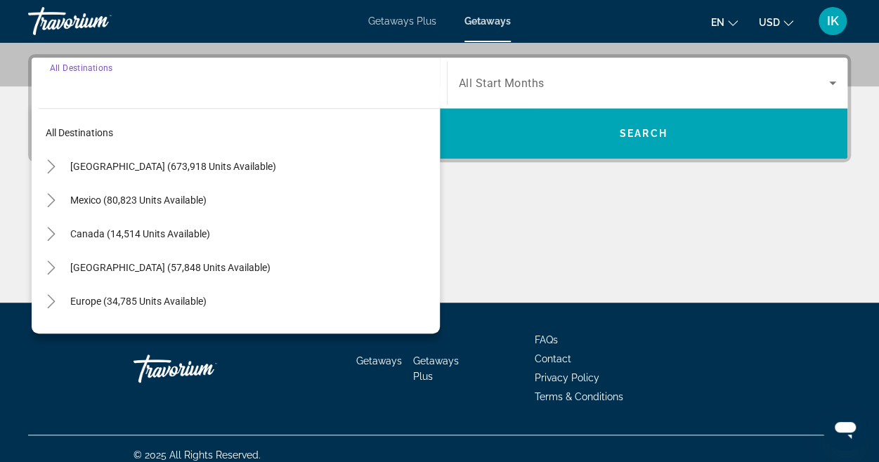
scroll to position [343, 0]
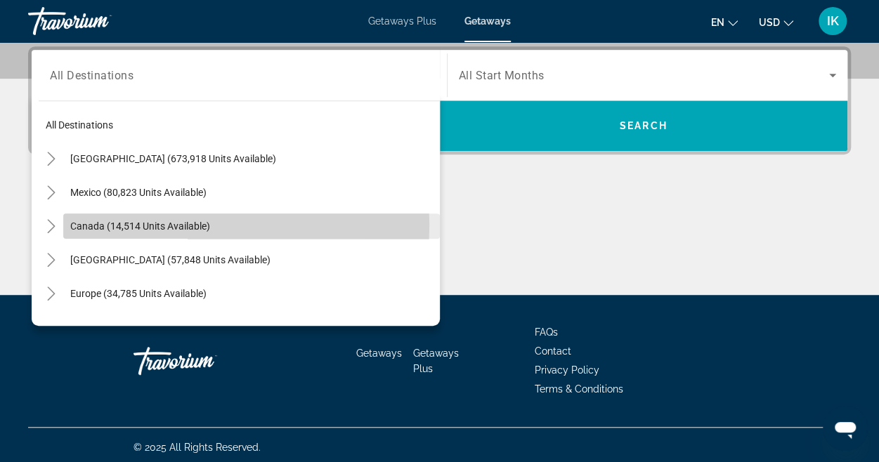
click at [129, 224] on span "Canada (14,514 units available)" at bounding box center [140, 226] width 140 height 11
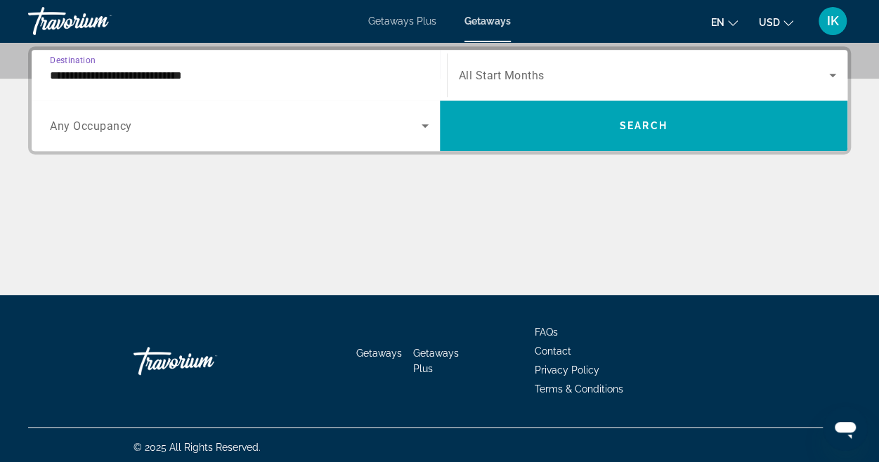
click at [70, 73] on input "**********" at bounding box center [239, 75] width 379 height 17
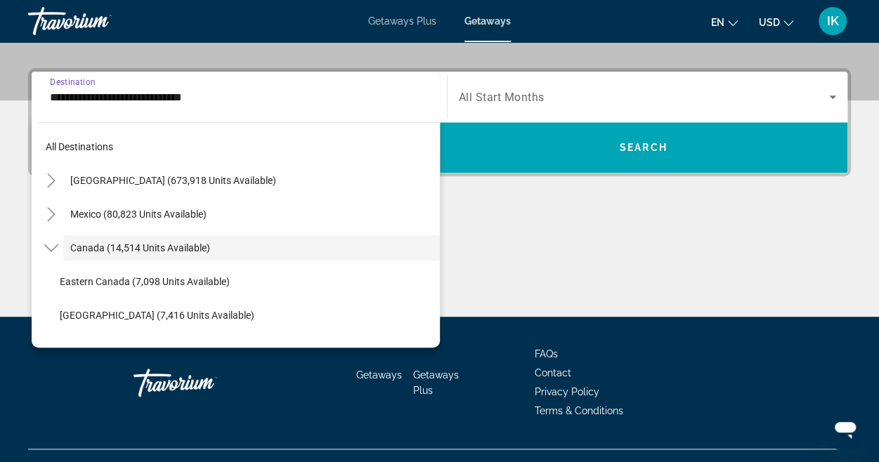
scroll to position [16, 0]
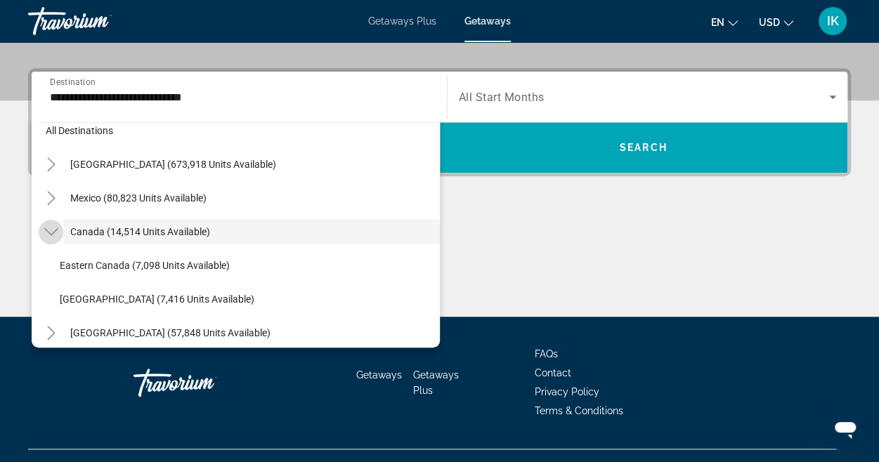
click at [52, 233] on icon "Toggle Canada (14,514 units available)" at bounding box center [51, 232] width 14 height 8
click at [46, 233] on icon "Toggle Canada (14,514 units available)" at bounding box center [51, 232] width 14 height 14
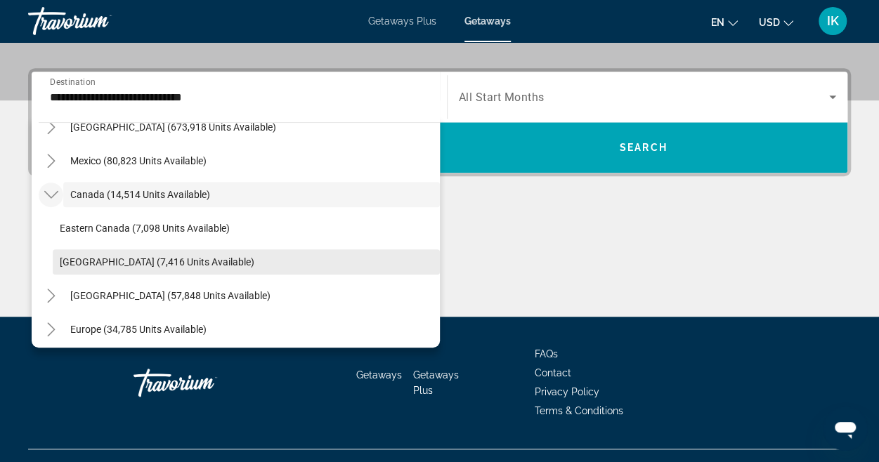
scroll to position [50, 0]
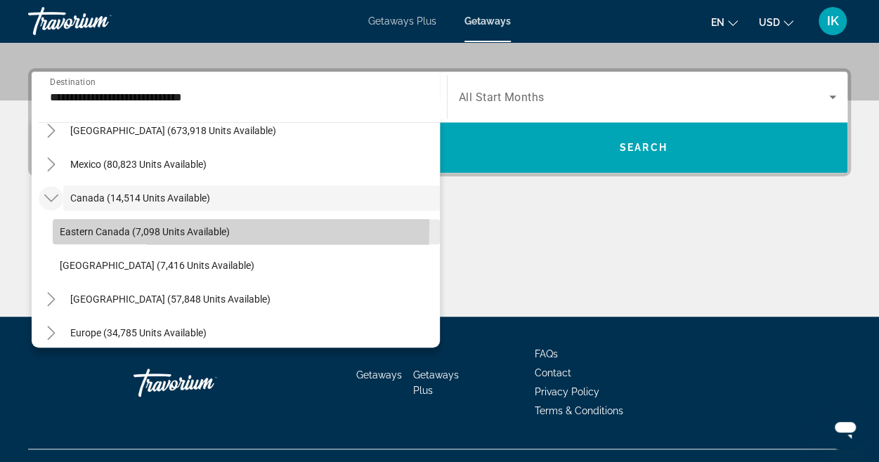
click at [109, 226] on span "Eastern Canada (7,098 units available)" at bounding box center [145, 231] width 170 height 11
type input "**********"
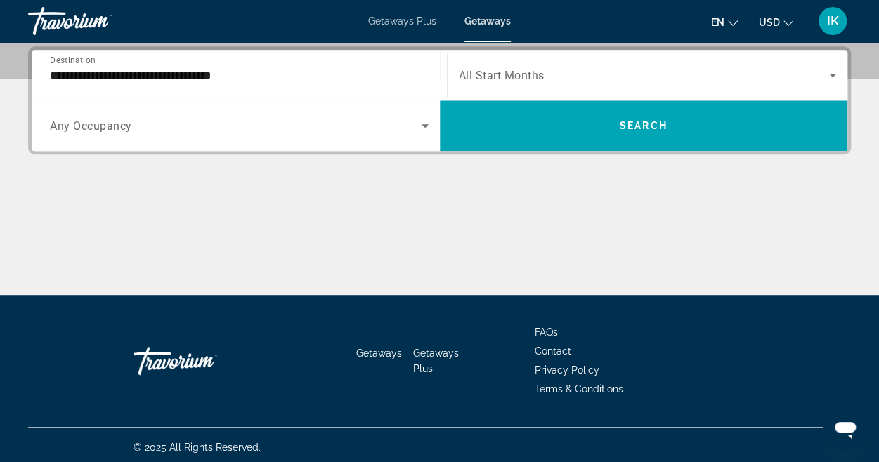
click at [515, 63] on div "Search widget" at bounding box center [648, 75] width 378 height 39
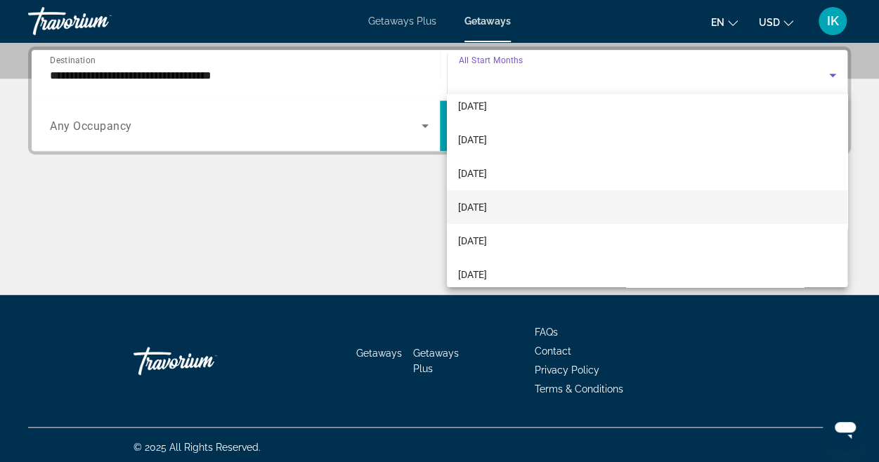
scroll to position [0, 0]
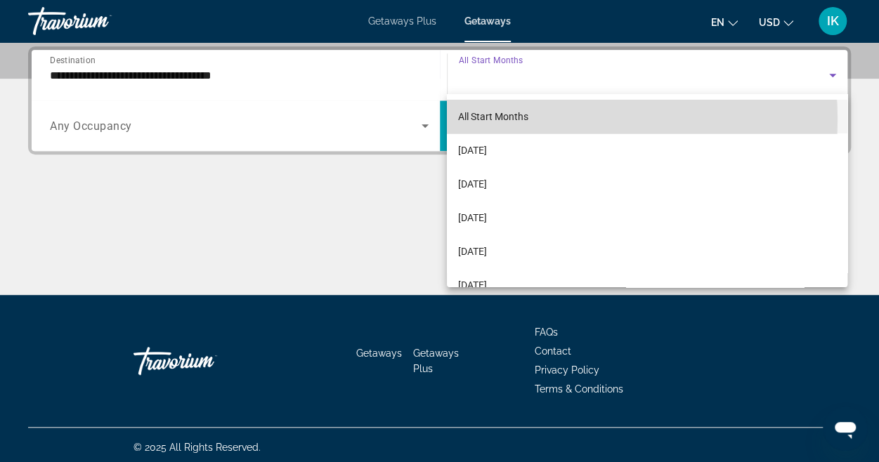
click at [528, 119] on span "All Start Months" at bounding box center [493, 116] width 70 height 11
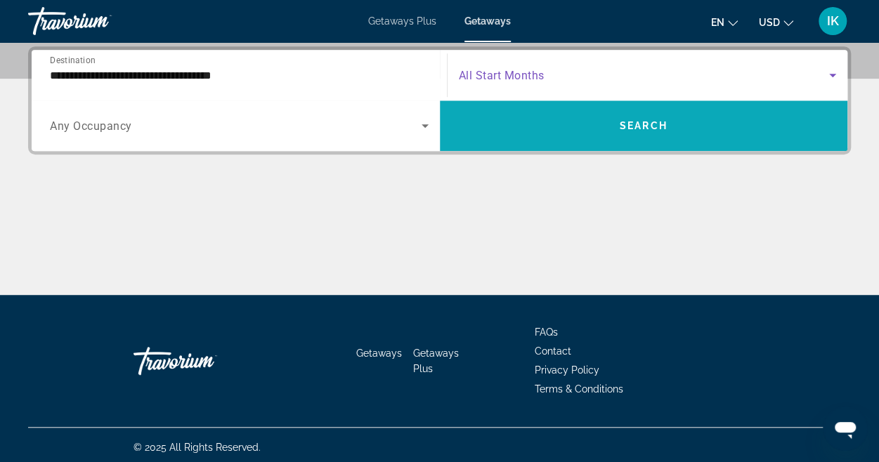
click at [535, 122] on span "Search widget" at bounding box center [644, 126] width 408 height 34
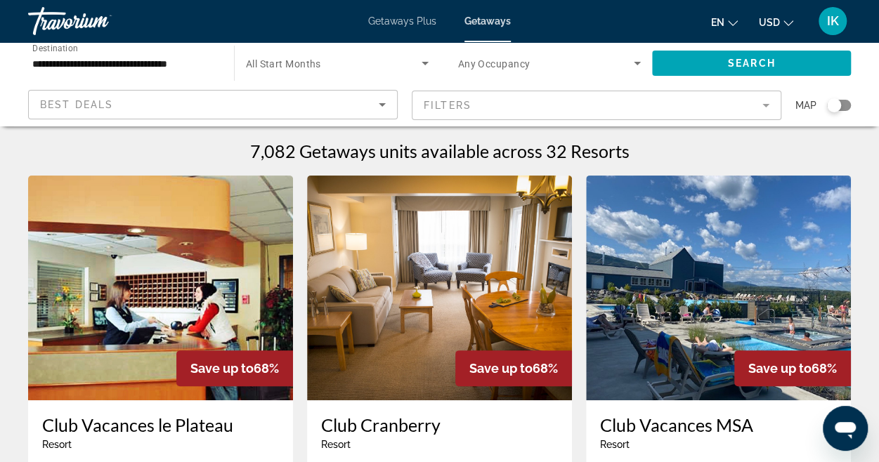
click at [764, 108] on mat-form-field "Filters" at bounding box center [597, 106] width 370 height 30
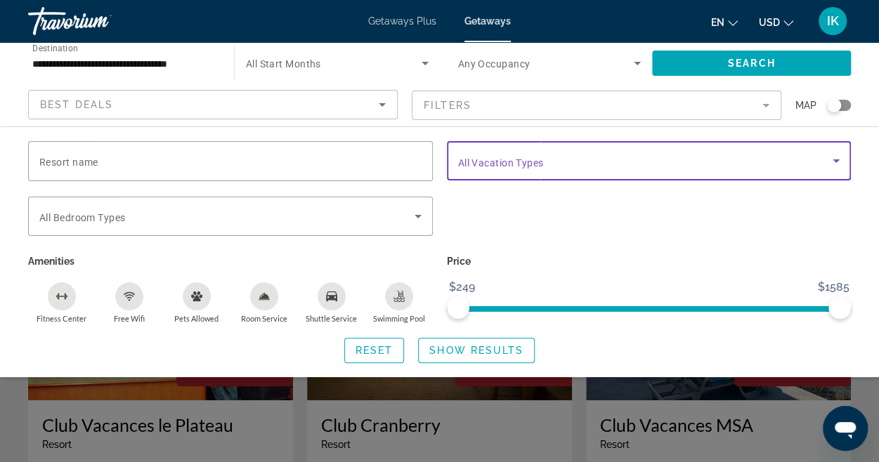
click at [839, 163] on icon "Search widget" at bounding box center [836, 160] width 17 height 17
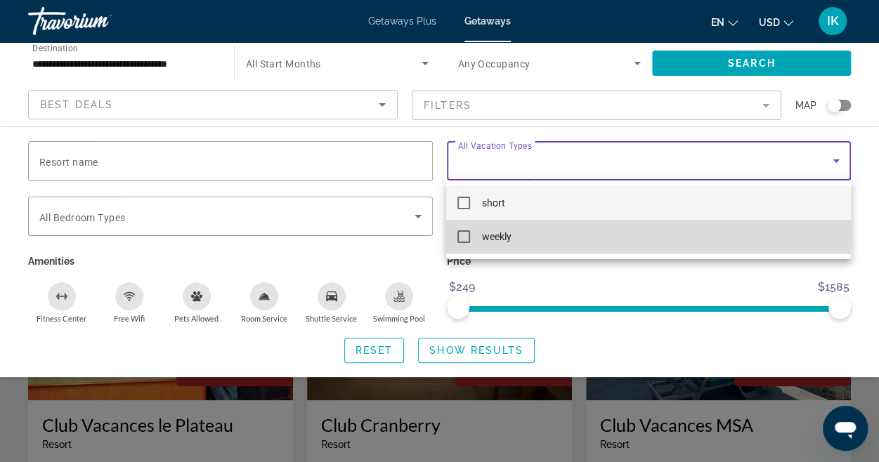
click at [464, 235] on mat-pseudo-checkbox at bounding box center [463, 236] width 13 height 13
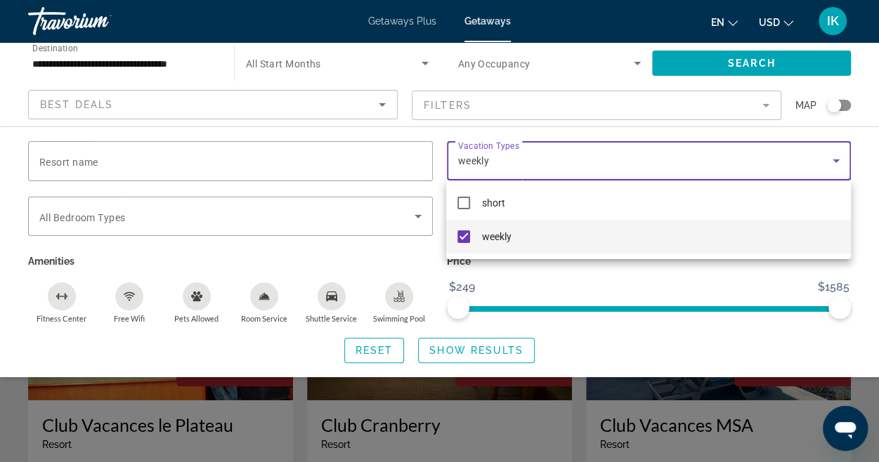
click at [420, 161] on div at bounding box center [439, 231] width 879 height 462
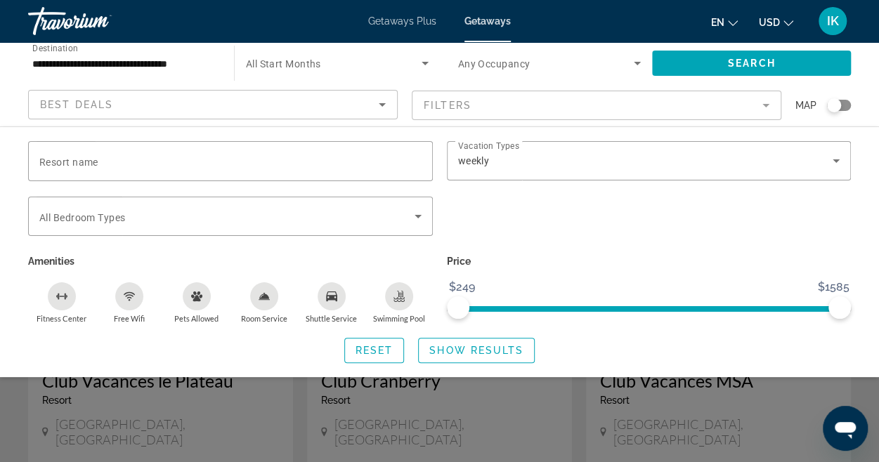
scroll to position [44, 0]
click at [476, 353] on span "Show Results" at bounding box center [476, 350] width 94 height 11
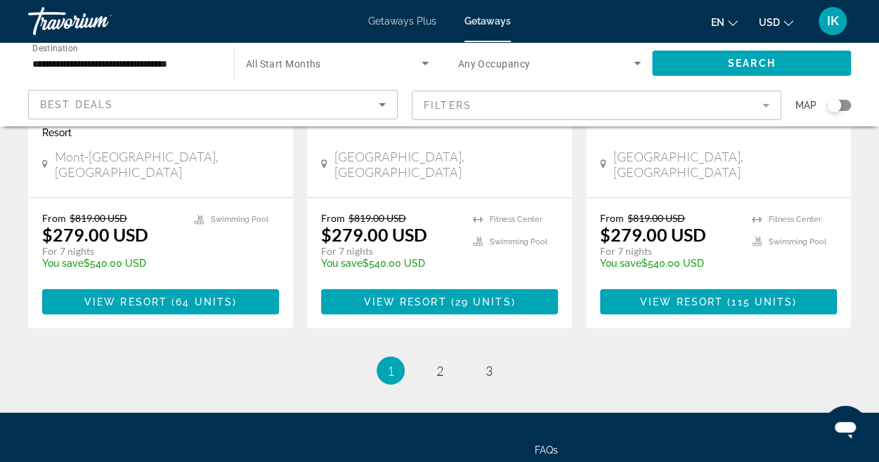
scroll to position [1874, 0]
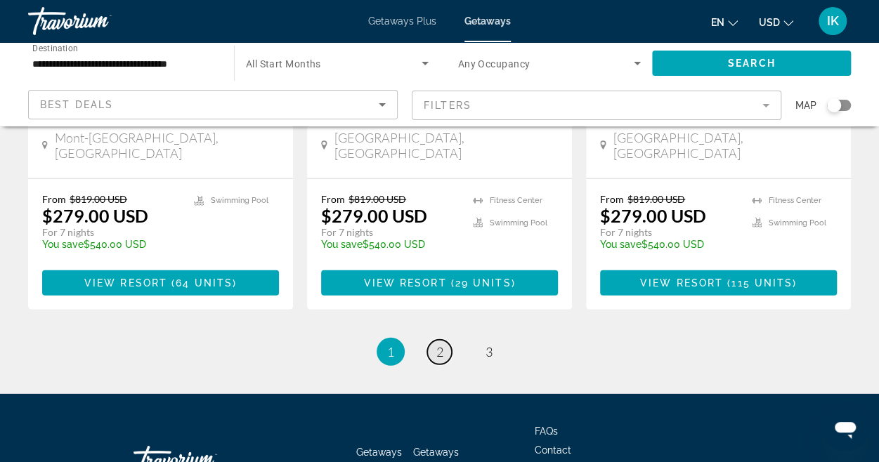
click at [435, 340] on link "page 2" at bounding box center [439, 352] width 25 height 25
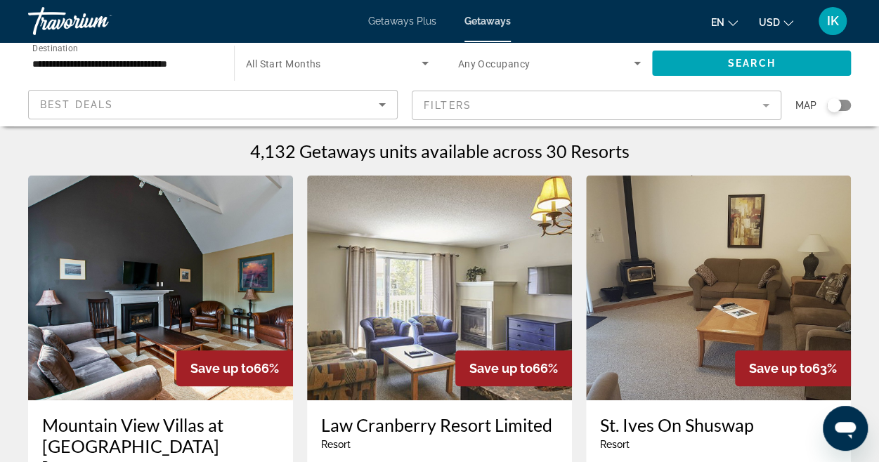
click at [835, 102] on div "Search widget" at bounding box center [834, 105] width 14 height 14
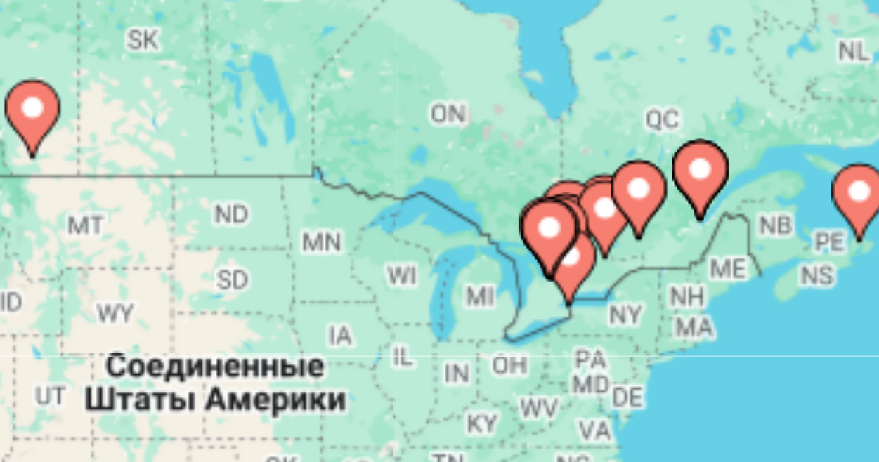
click at [246, 275] on image "Main content" at bounding box center [244, 272] width 8 height 8
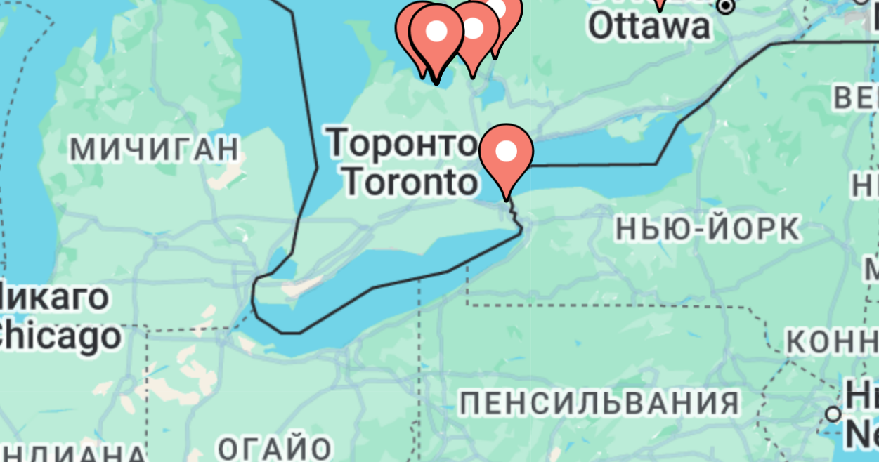
click at [439, 342] on image "Main content" at bounding box center [440, 338] width 8 height 8
type input "**********"
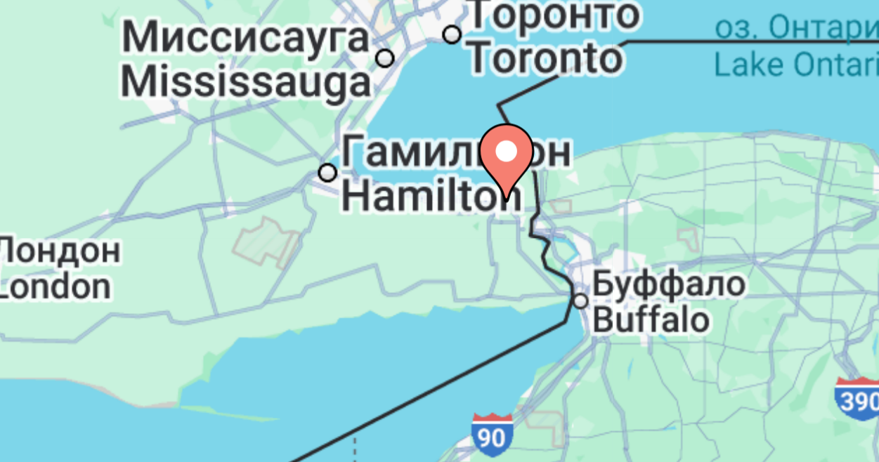
click at [439, 342] on image "Main content" at bounding box center [440, 338] width 8 height 8
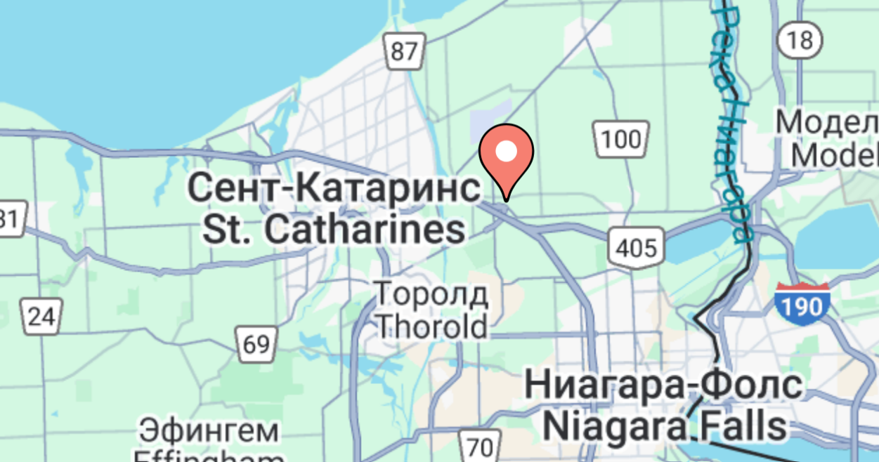
click at [439, 342] on image "Main content" at bounding box center [440, 338] width 8 height 8
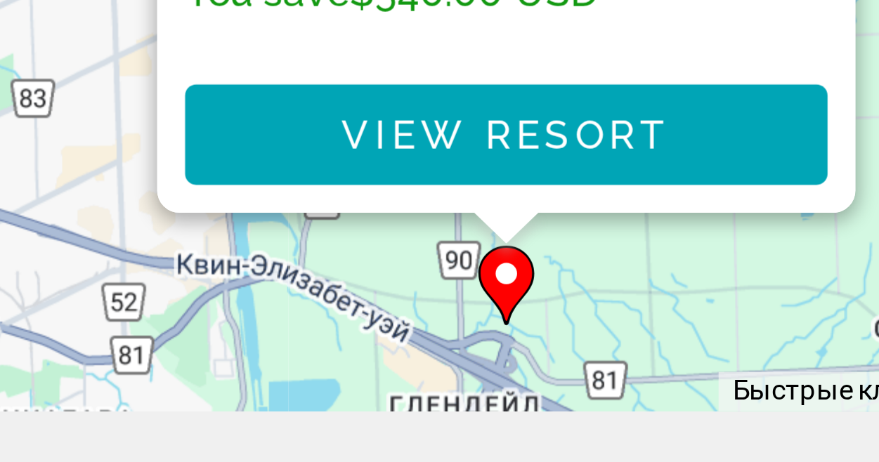
scroll to position [148, 0]
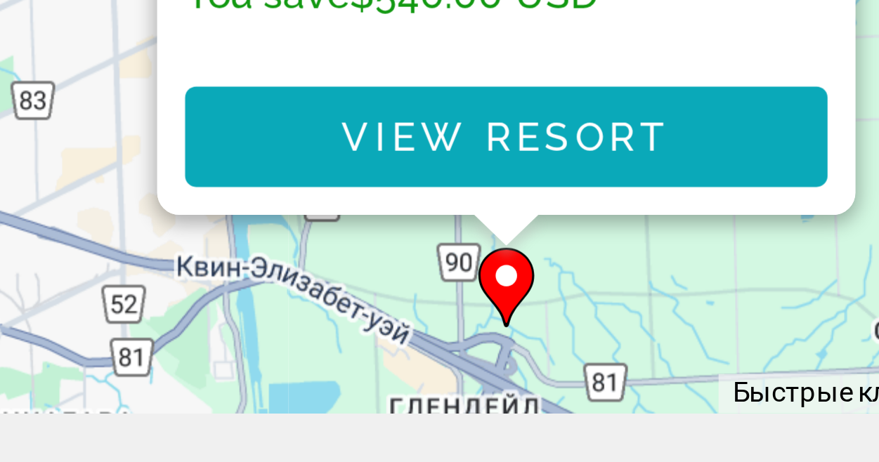
click at [442, 346] on span "View Resort" at bounding box center [439, 344] width 83 height 11
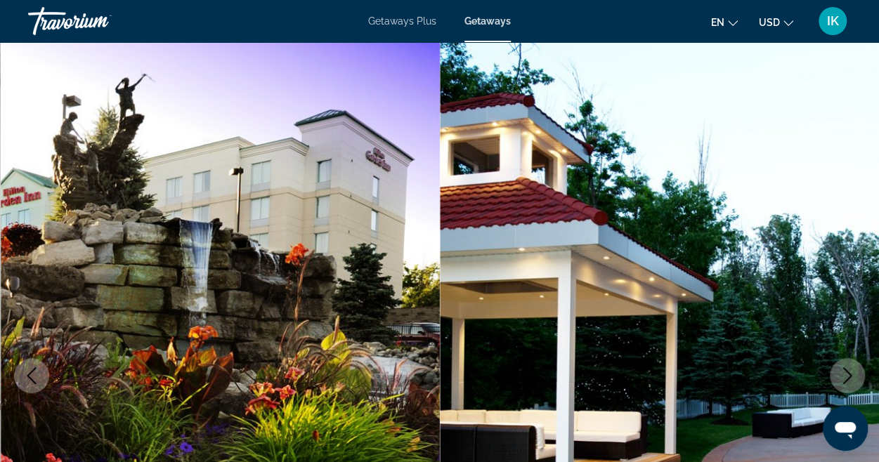
click at [516, 143] on img "Main content" at bounding box center [660, 376] width 440 height 668
click at [841, 365] on button "Next image" at bounding box center [847, 375] width 35 height 35
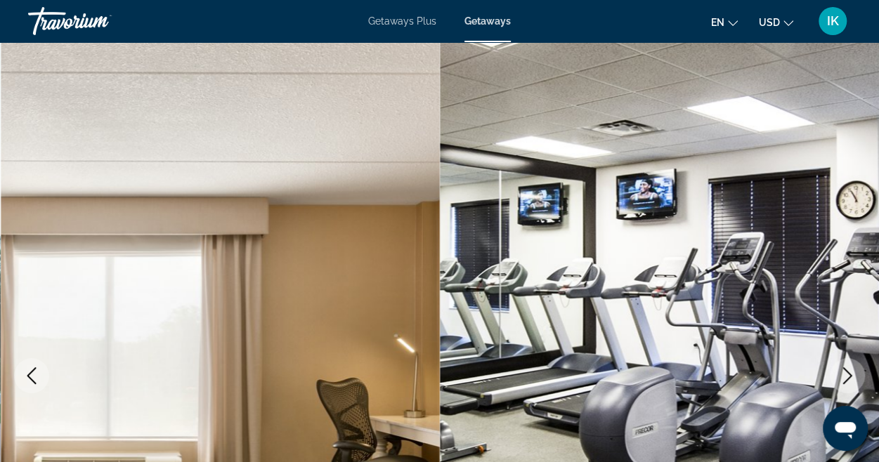
click at [841, 365] on button "Next image" at bounding box center [847, 375] width 35 height 35
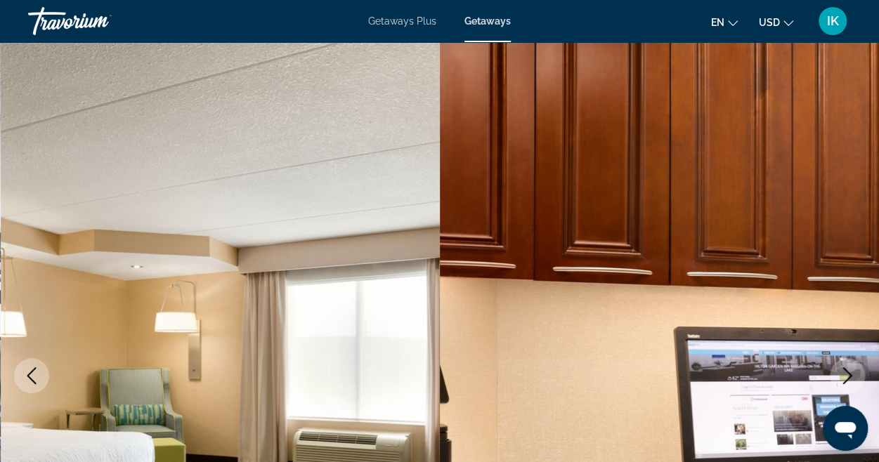
click at [841, 365] on button "Next image" at bounding box center [847, 375] width 35 height 35
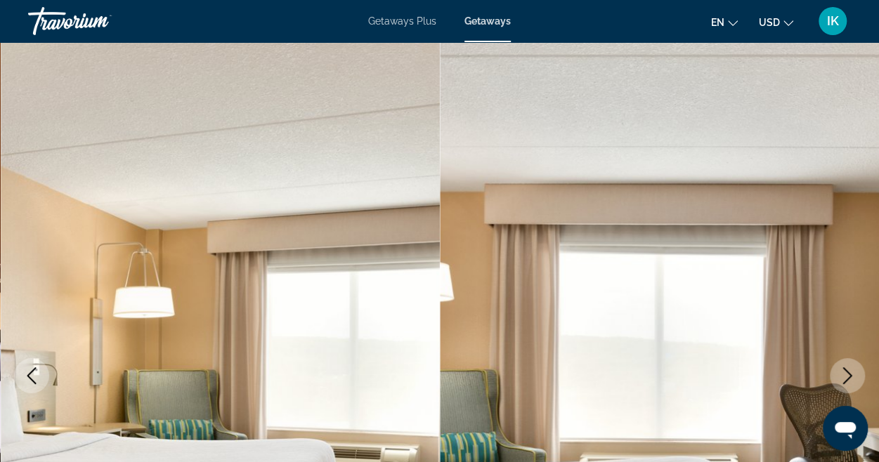
click at [838, 379] on button "Next image" at bounding box center [847, 375] width 35 height 35
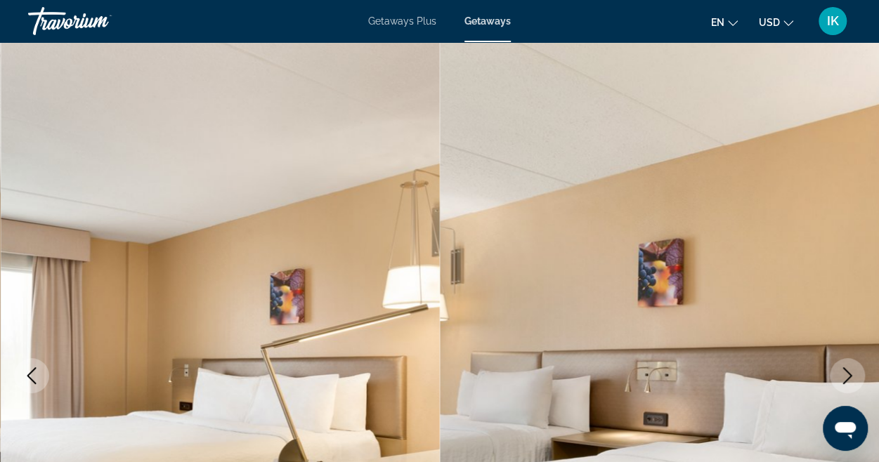
click at [838, 379] on button "Next image" at bounding box center [847, 375] width 35 height 35
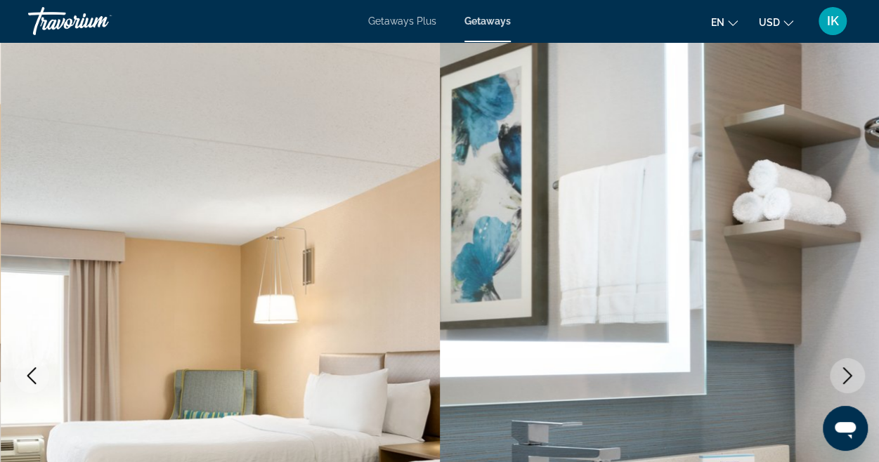
click at [838, 379] on button "Next image" at bounding box center [847, 375] width 35 height 35
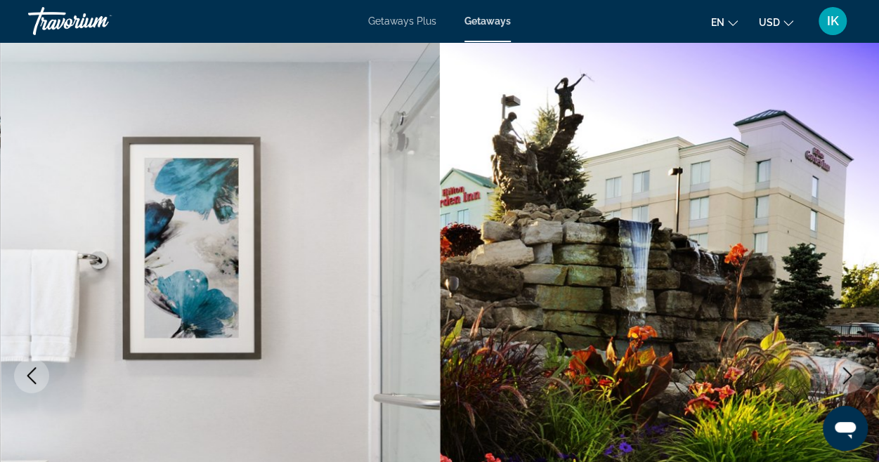
click at [838, 379] on button "Next image" at bounding box center [847, 375] width 35 height 35
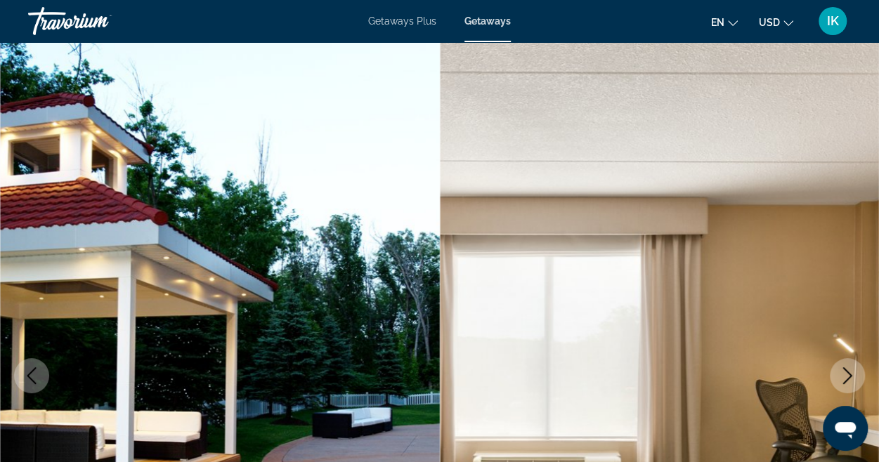
click at [838, 379] on button "Next image" at bounding box center [847, 375] width 35 height 35
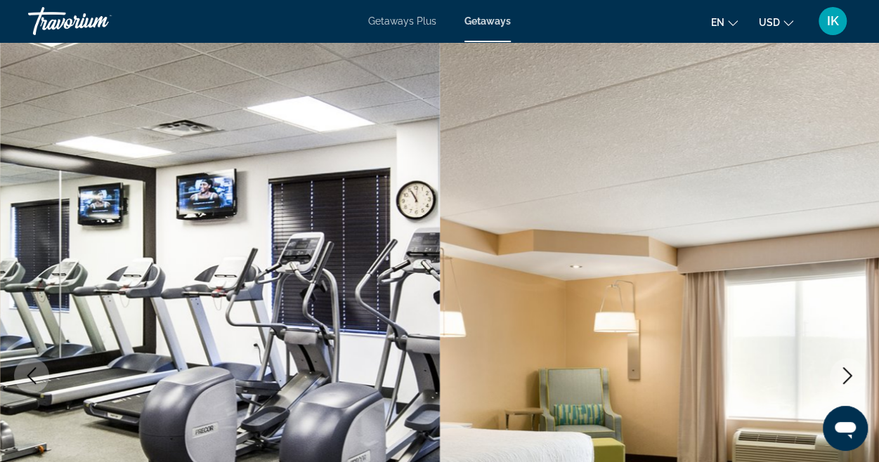
click at [838, 379] on button "Next image" at bounding box center [847, 375] width 35 height 35
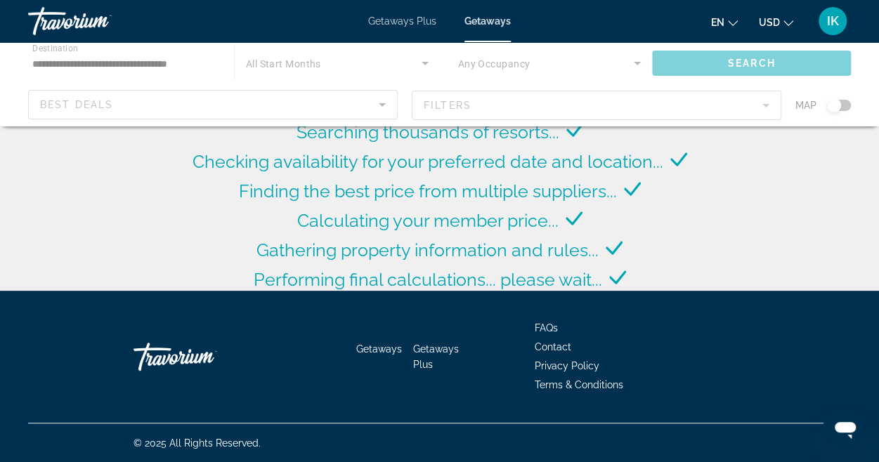
scroll to position [230, 0]
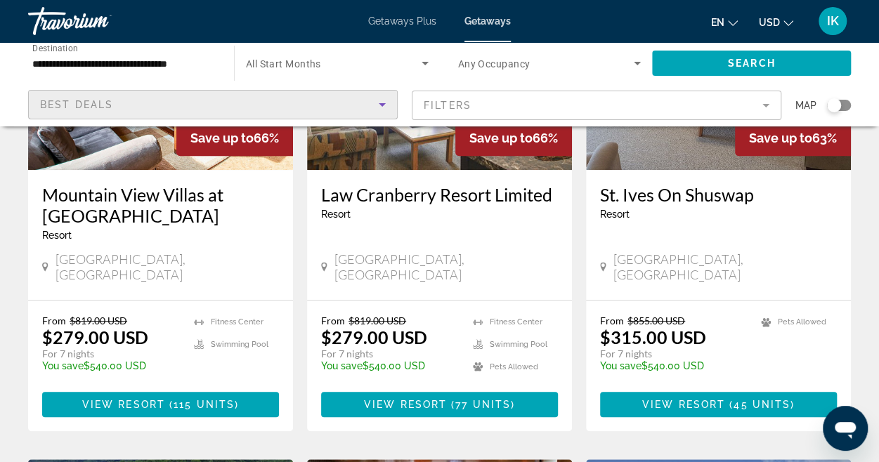
click at [384, 105] on icon "Sort by" at bounding box center [382, 104] width 17 height 17
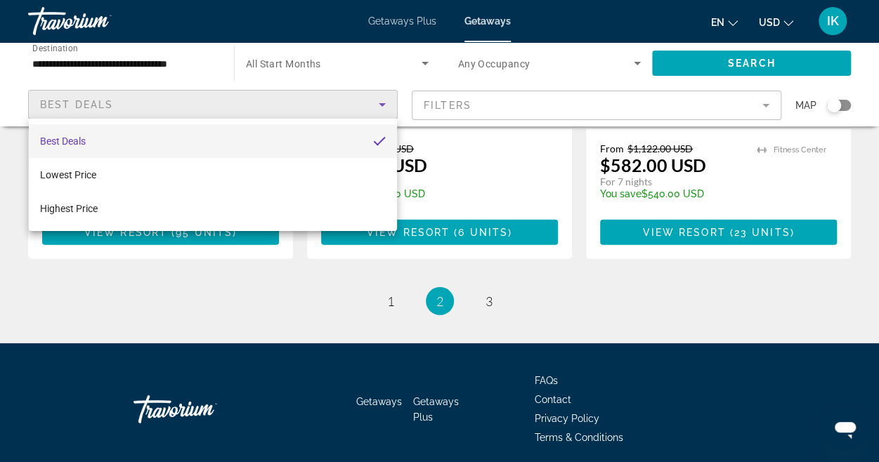
scroll to position [1831, 0]
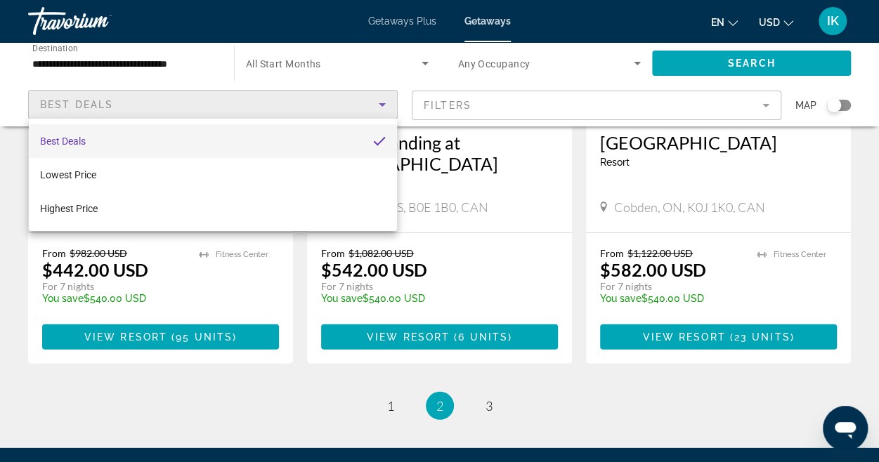
click at [489, 351] on div at bounding box center [439, 231] width 879 height 462
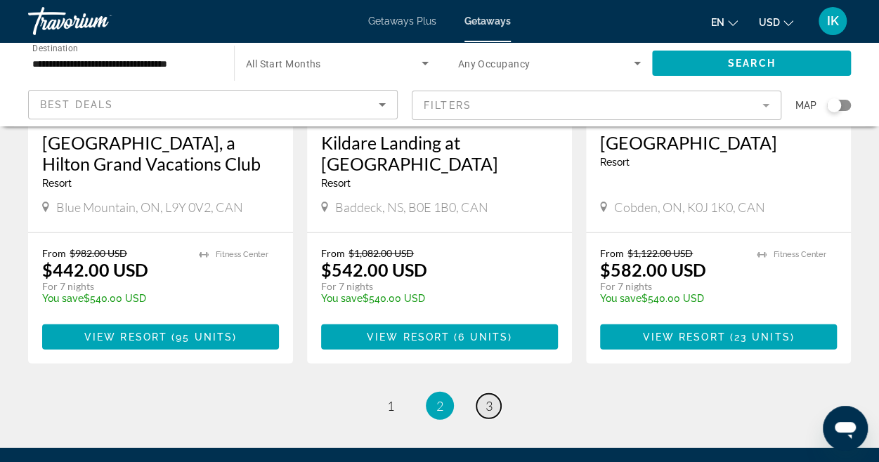
click at [483, 394] on link "page 3" at bounding box center [488, 406] width 25 height 25
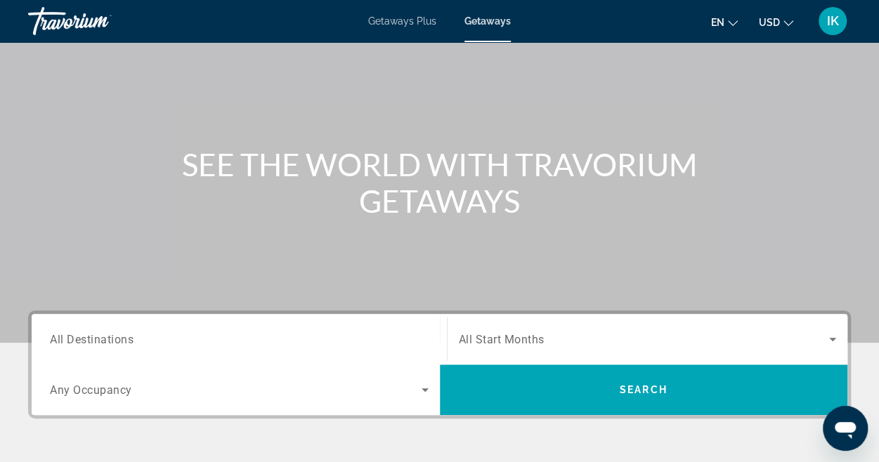
scroll to position [80, 0]
